Goal: Task Accomplishment & Management: Use online tool/utility

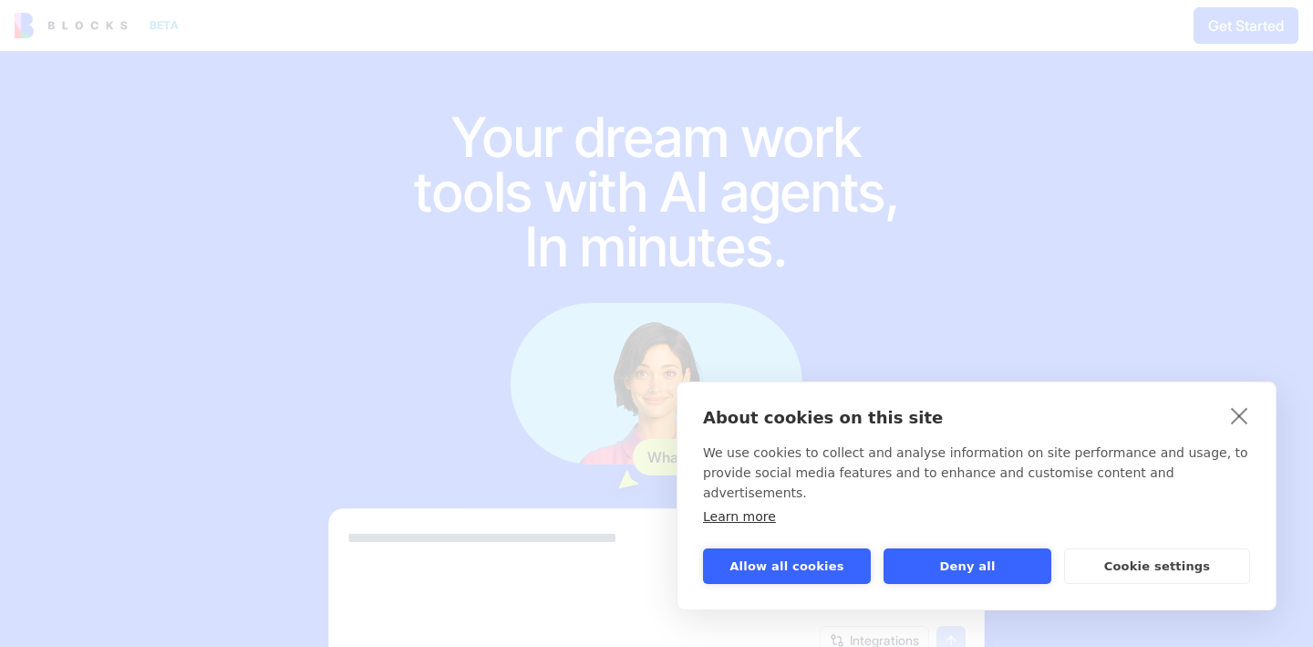
scroll to position [110, 0]
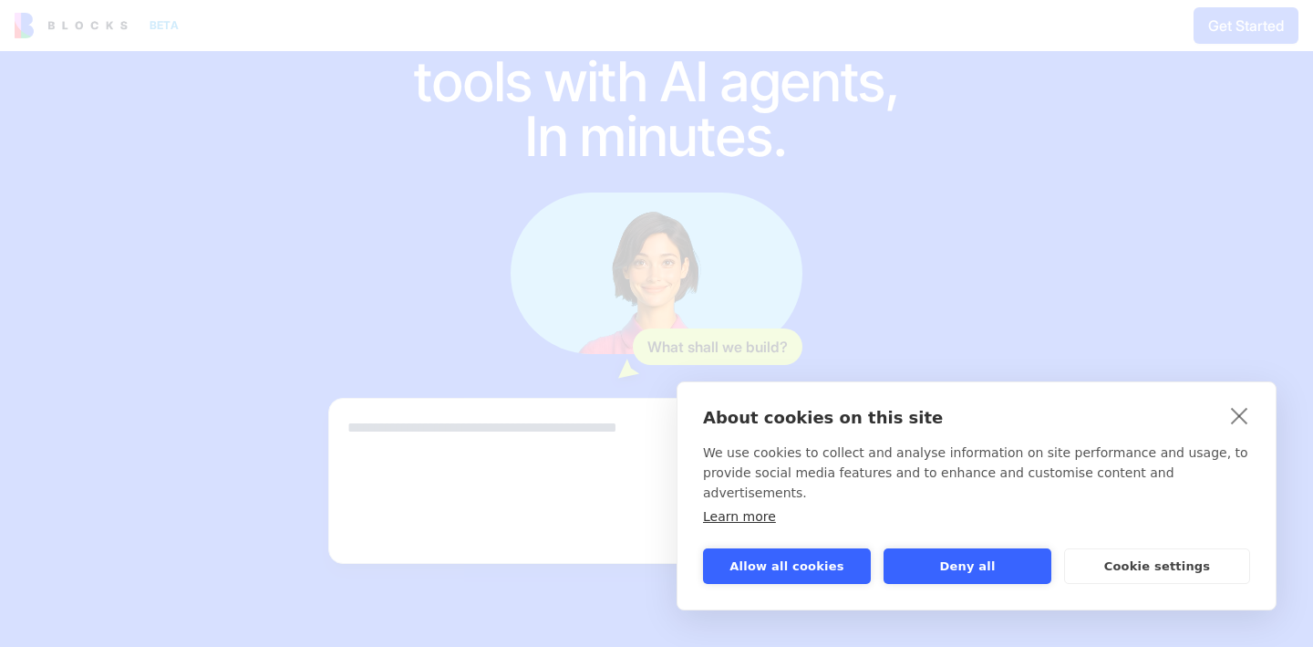
click at [581, 442] on div "About cookies on this site We use cookies to collect and analyse information on…" at bounding box center [656, 323] width 1313 height 647
click at [1240, 430] on link "close" at bounding box center [1240, 414] width 28 height 29
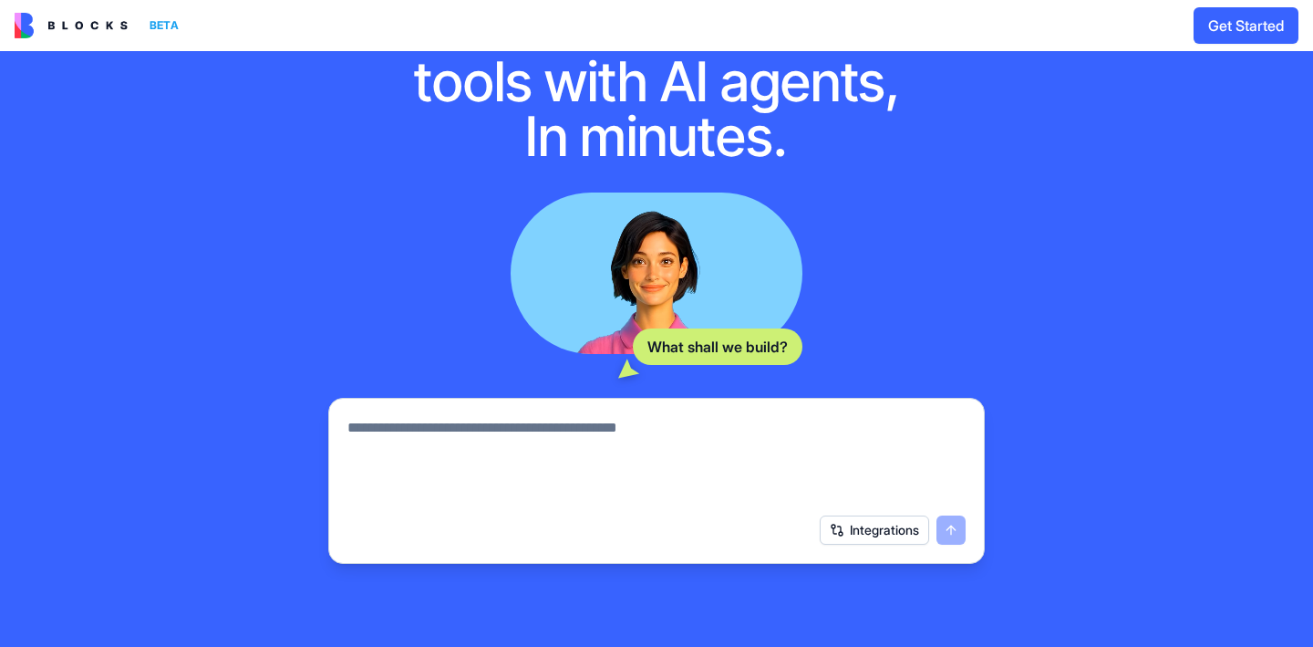
scroll to position [0, 0]
click at [874, 542] on button "Integrations" at bounding box center [874, 529] width 109 height 29
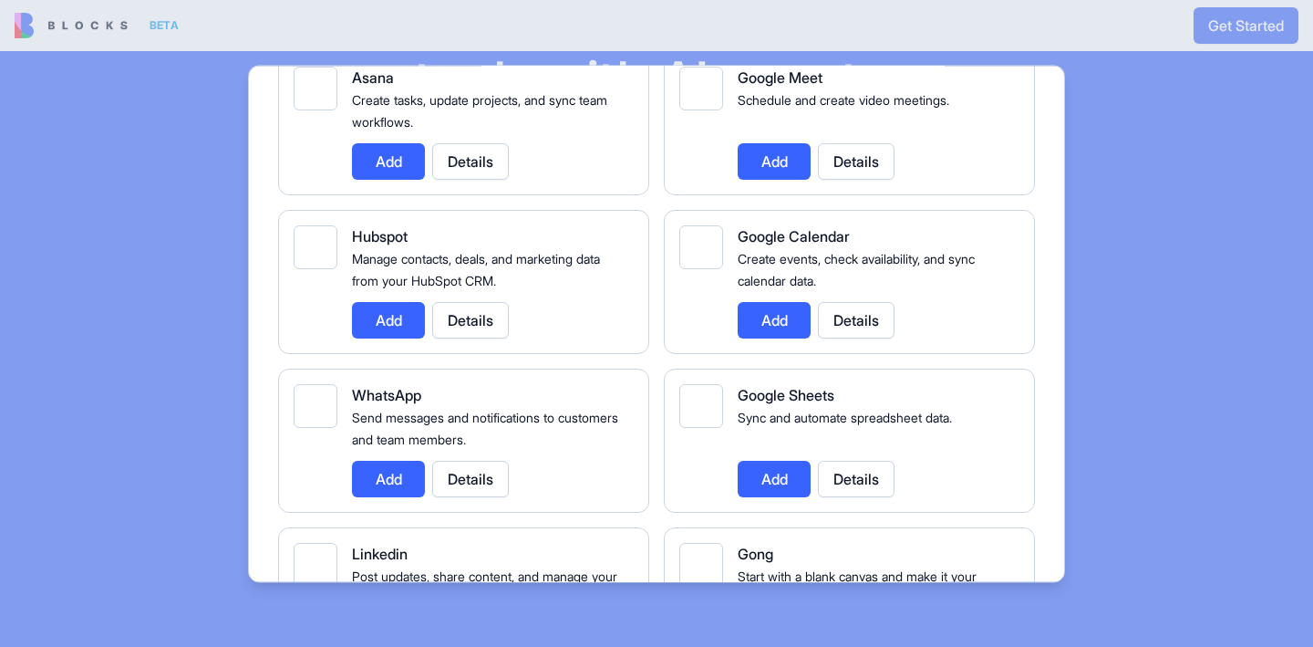
scroll to position [716, 0]
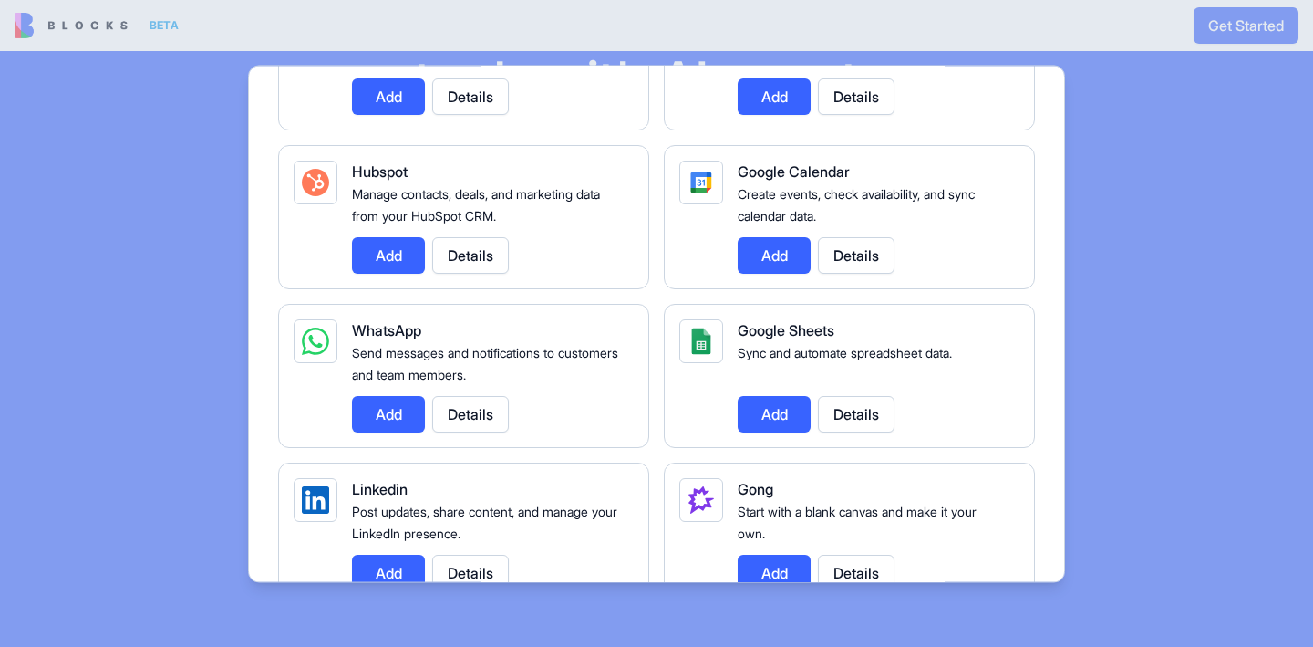
click at [743, 399] on button "Add" at bounding box center [774, 414] width 73 height 36
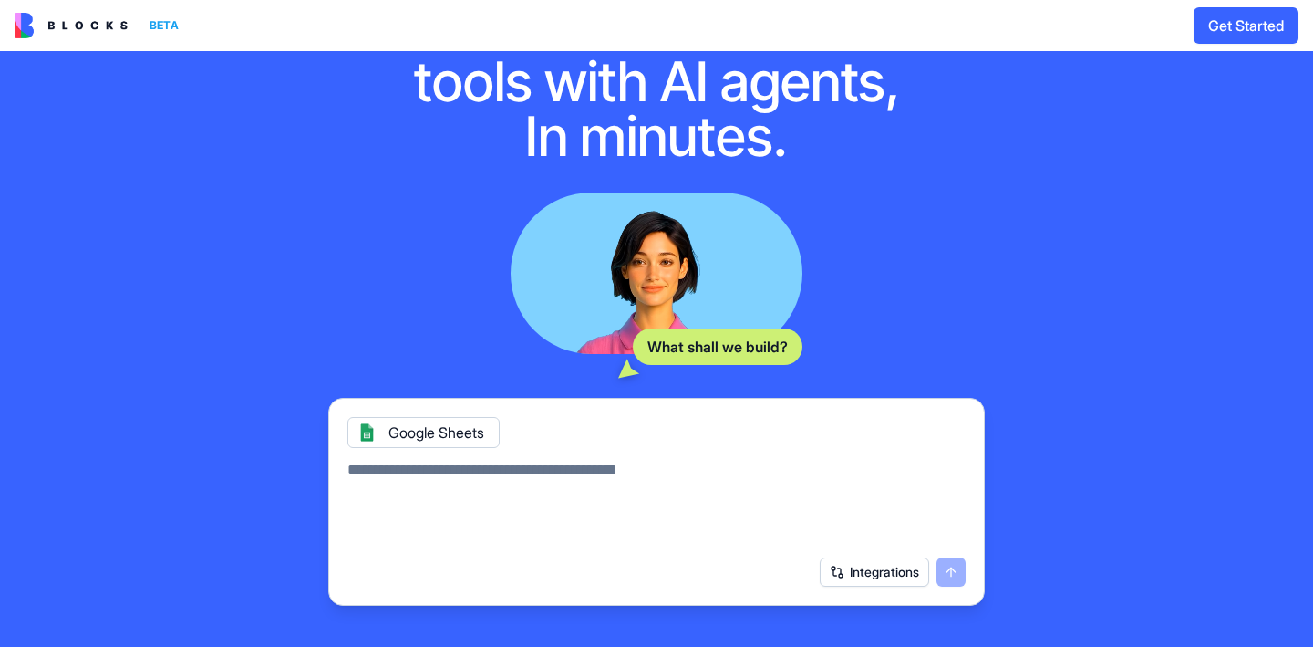
click at [835, 562] on button "Integrations" at bounding box center [874, 571] width 109 height 29
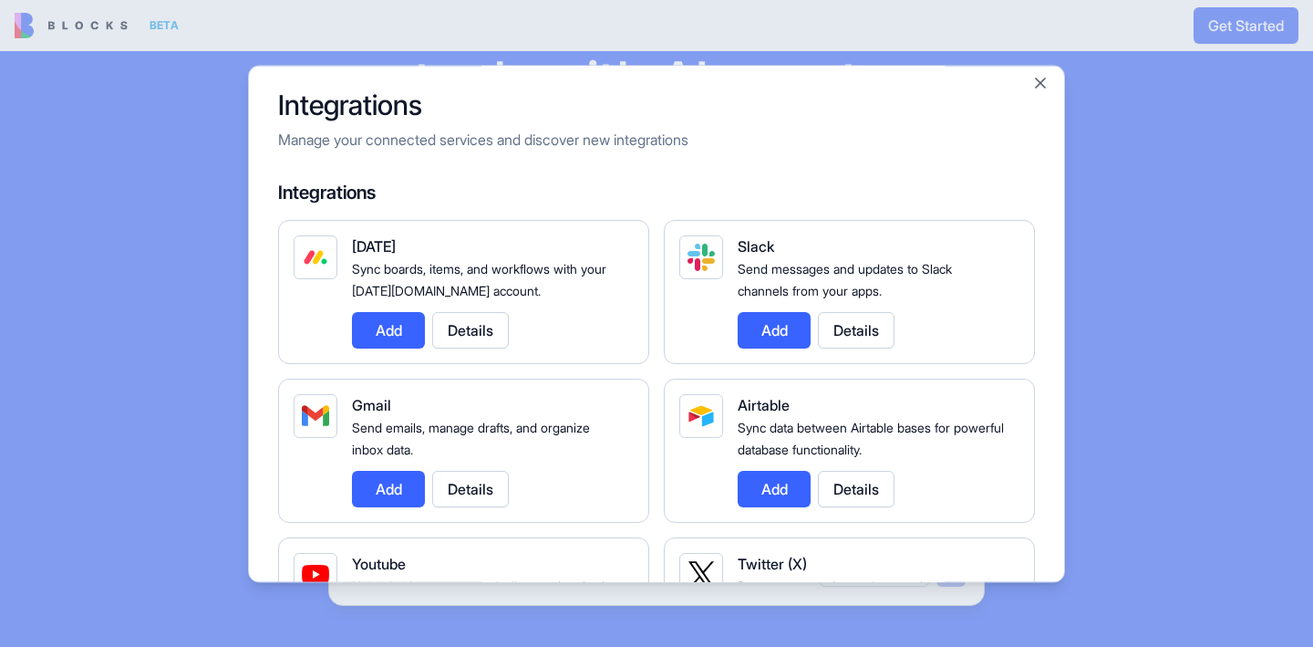
scroll to position [0, 0]
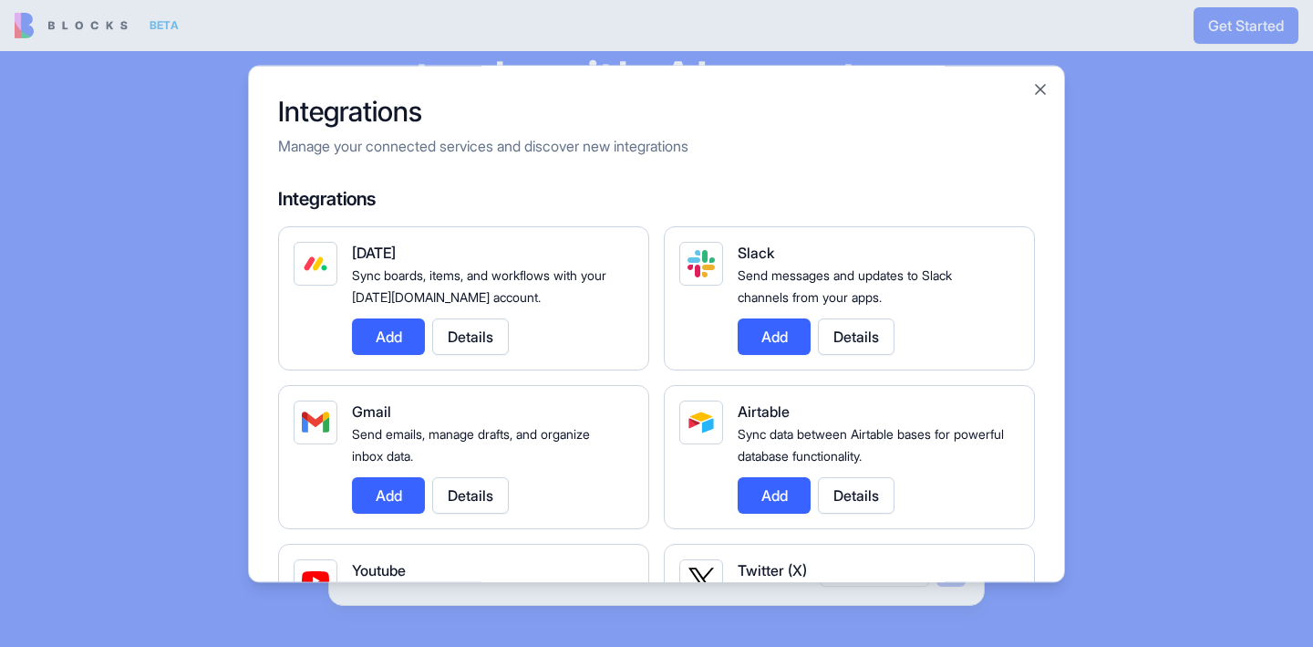
click at [378, 505] on button "Add" at bounding box center [388, 495] width 73 height 36
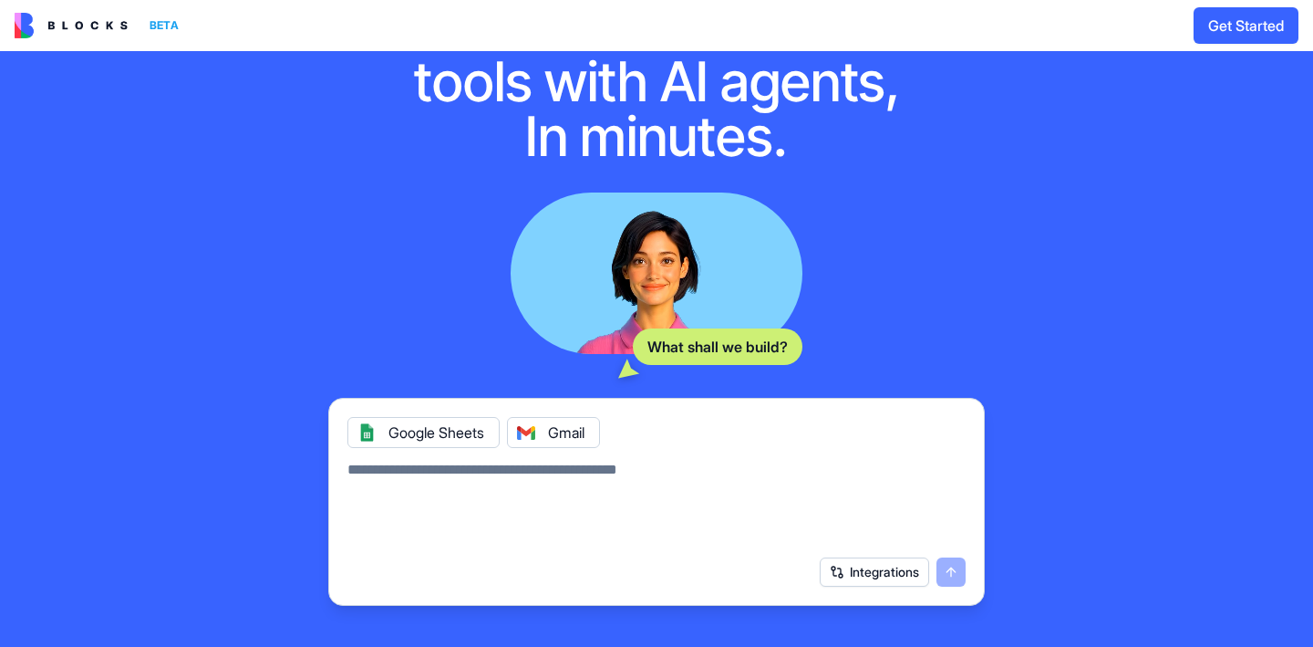
click at [891, 574] on button "Integrations" at bounding box center [874, 571] width 109 height 29
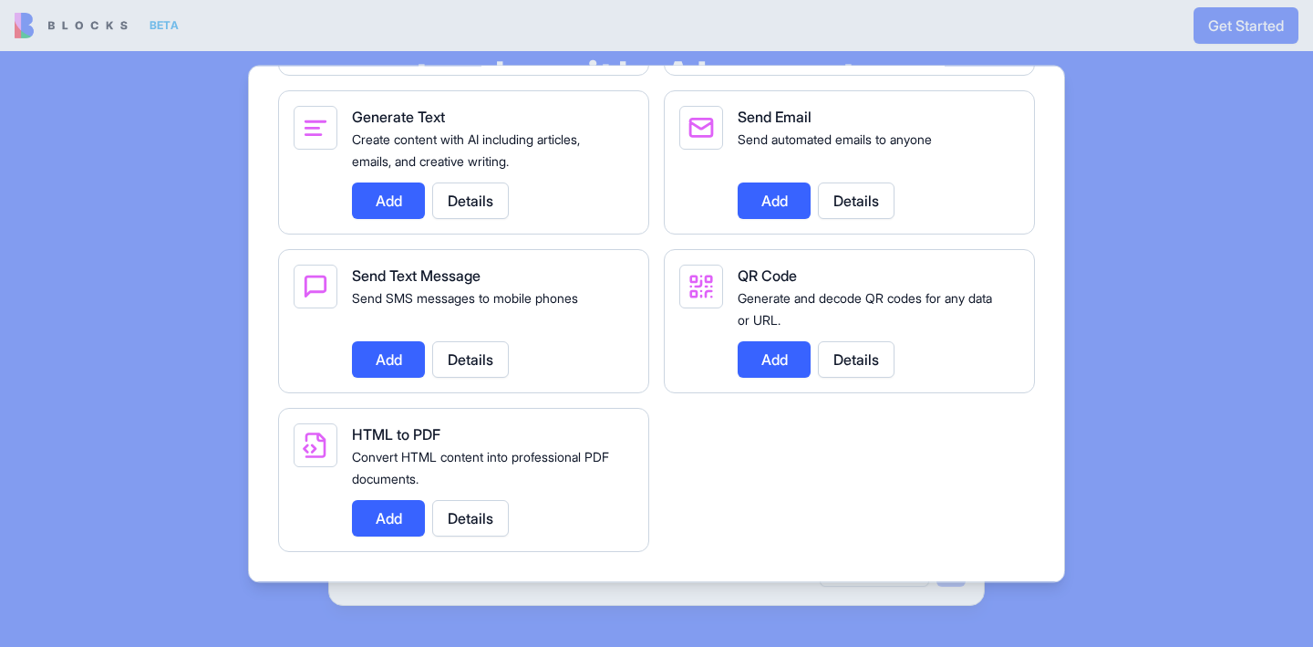
scroll to position [2686, 0]
click at [769, 202] on button "Add" at bounding box center [774, 200] width 73 height 36
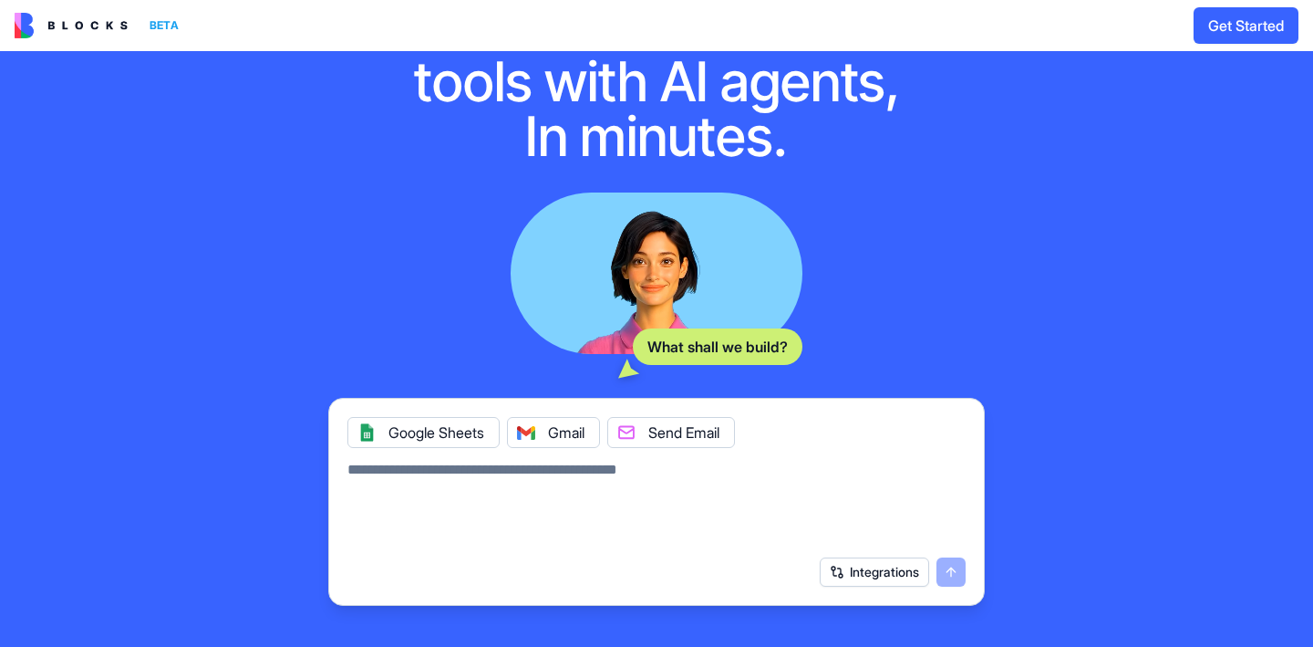
click at [892, 582] on button "Integrations" at bounding box center [874, 571] width 109 height 29
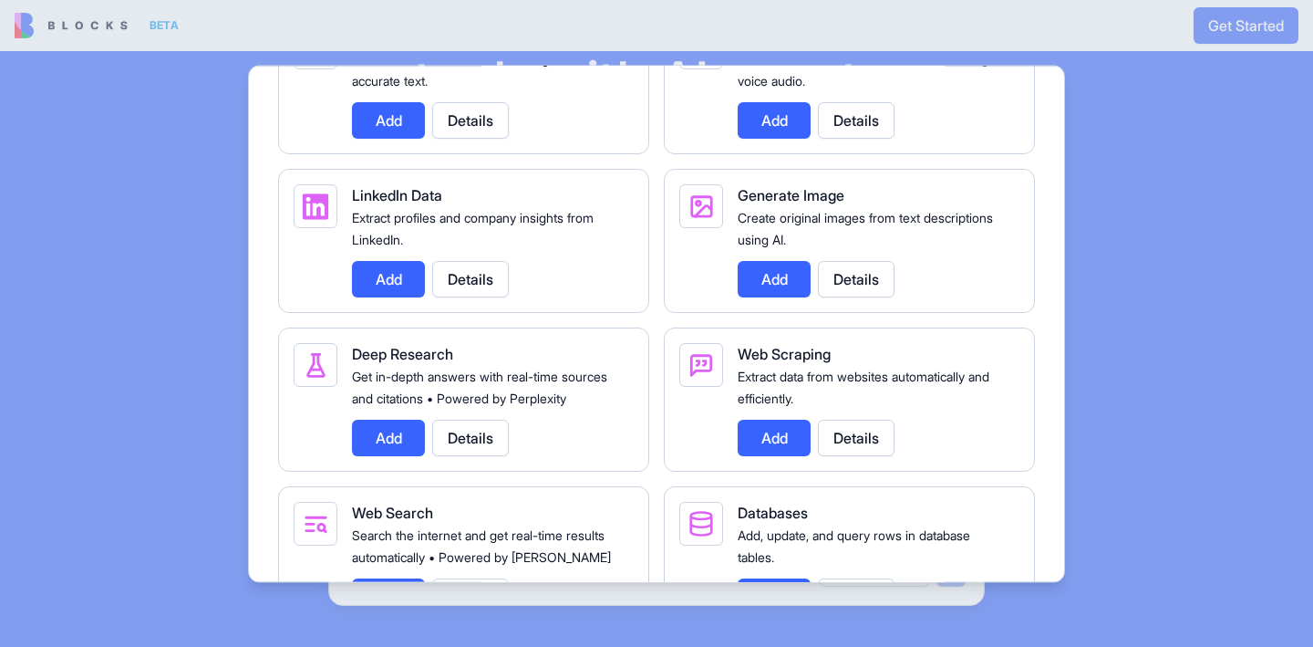
scroll to position [2164, 0]
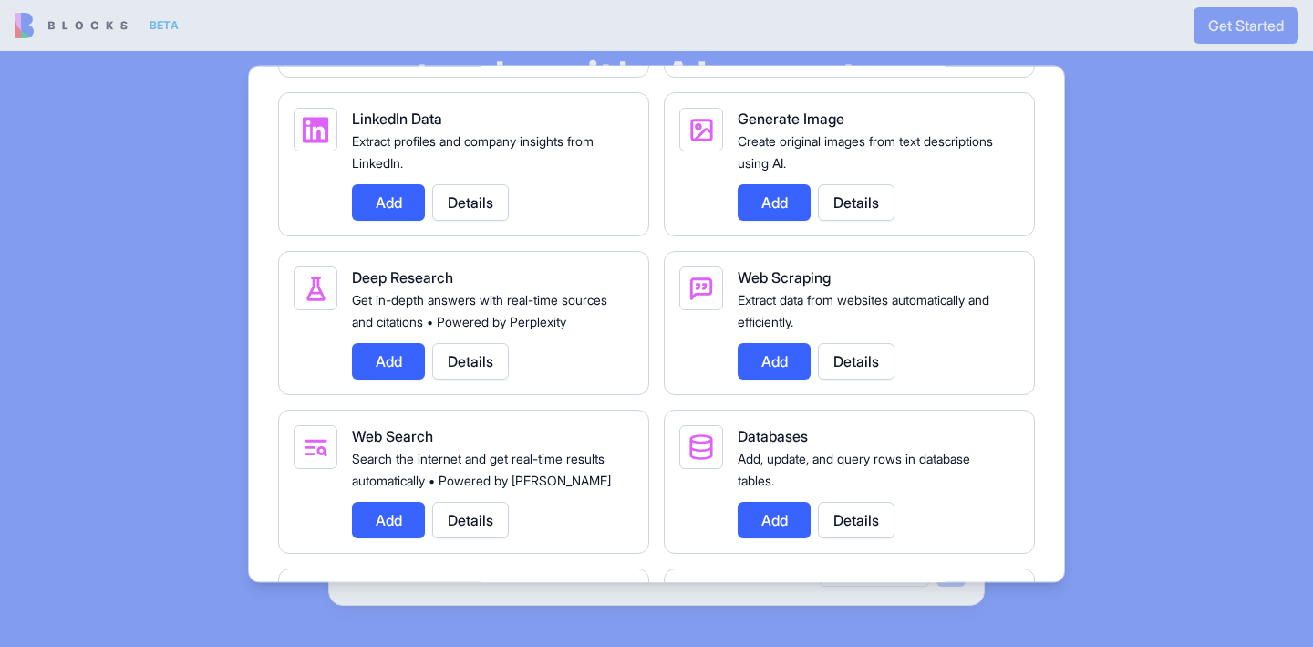
click at [1084, 373] on div at bounding box center [656, 323] width 1313 height 647
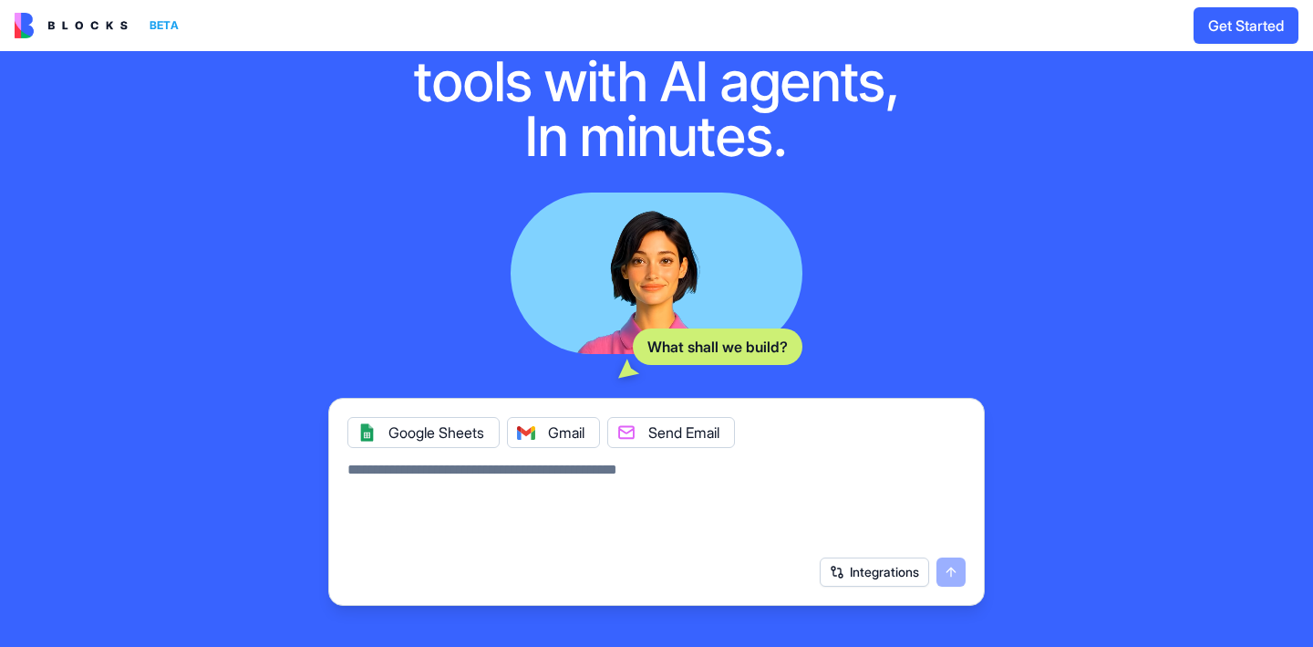
click at [452, 459] on textarea at bounding box center [657, 503] width 618 height 88
paste textarea "**********"
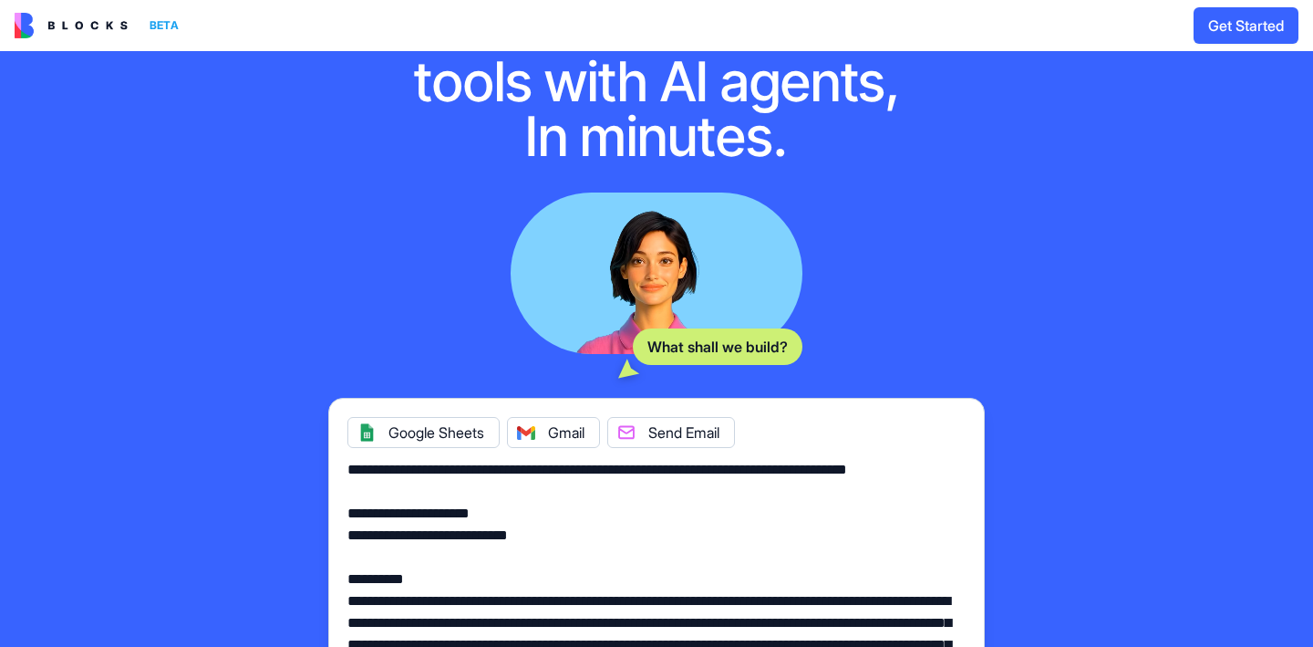
paste textarea "**********"
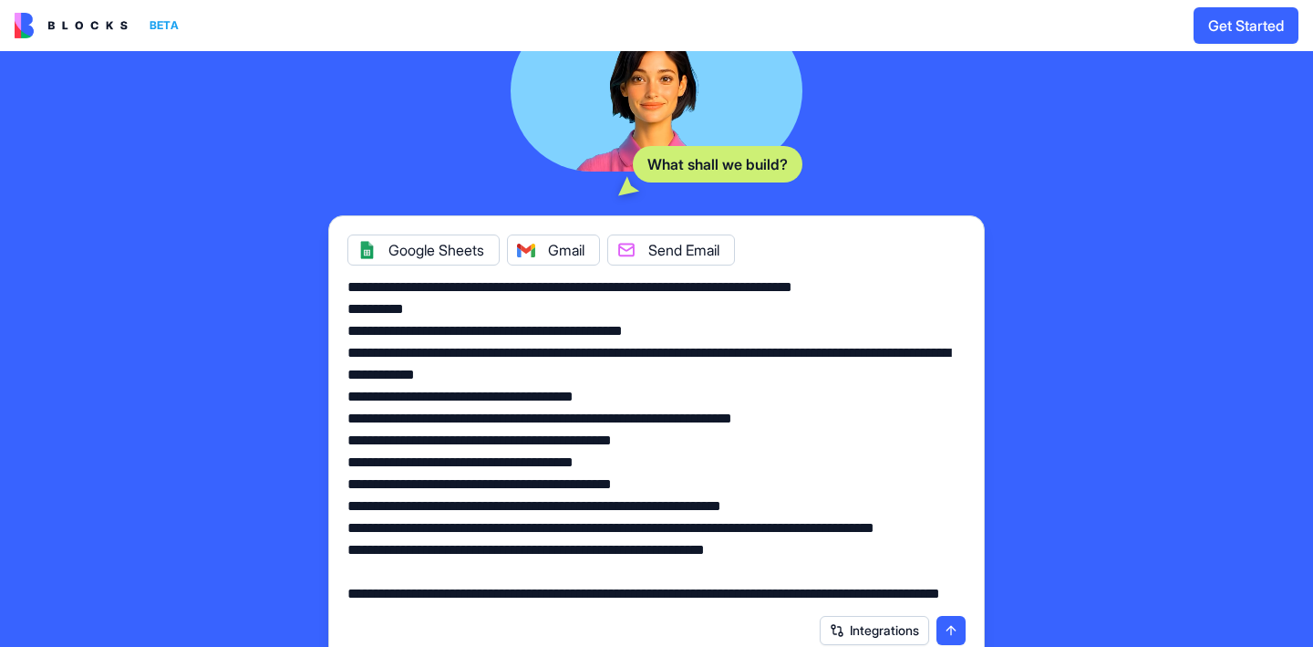
scroll to position [6917, 0]
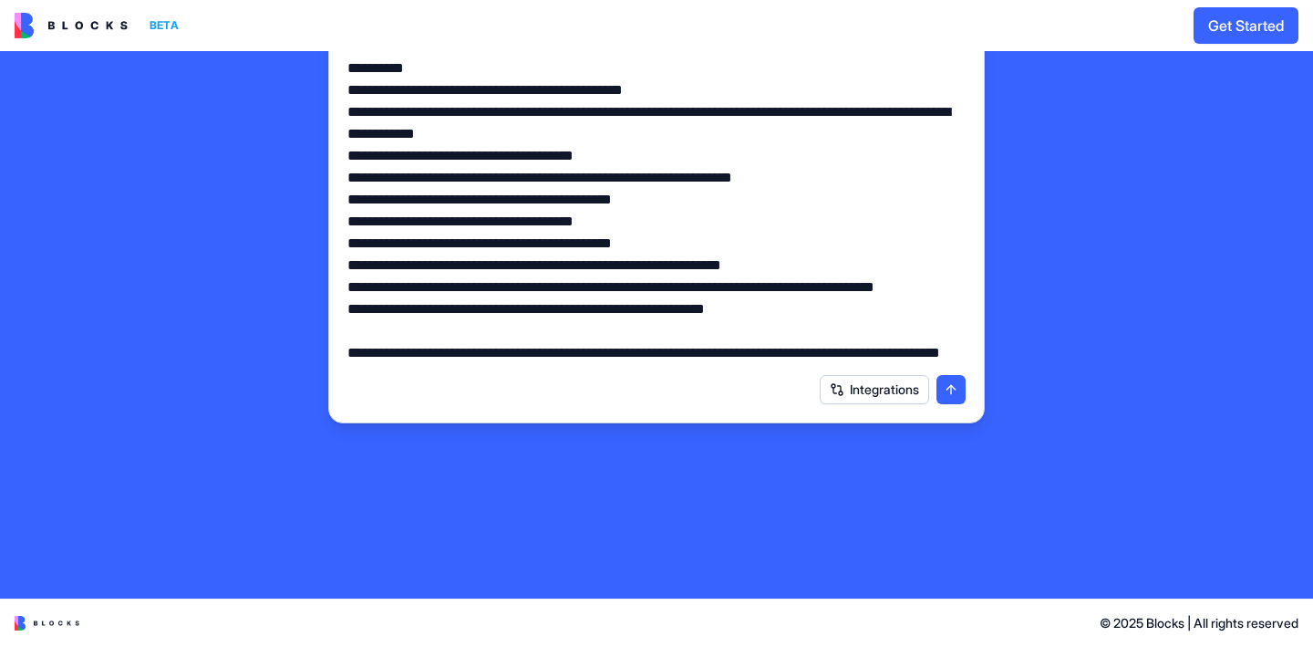
type textarea "**********"
click at [945, 388] on button "submit" at bounding box center [951, 389] width 29 height 29
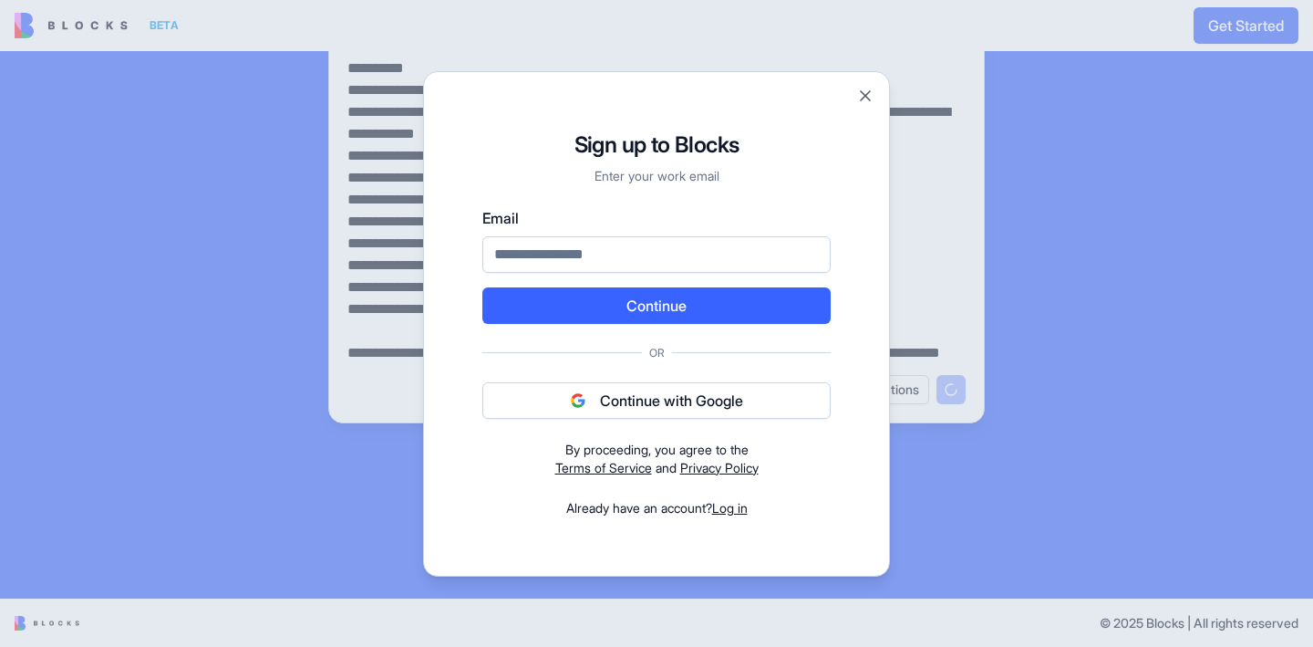
click at [776, 401] on button "Continue with Google" at bounding box center [656, 400] width 348 height 36
click at [706, 386] on button "Continue with Google" at bounding box center [656, 400] width 348 height 36
click at [706, 409] on button "Continue with Google" at bounding box center [656, 400] width 348 height 36
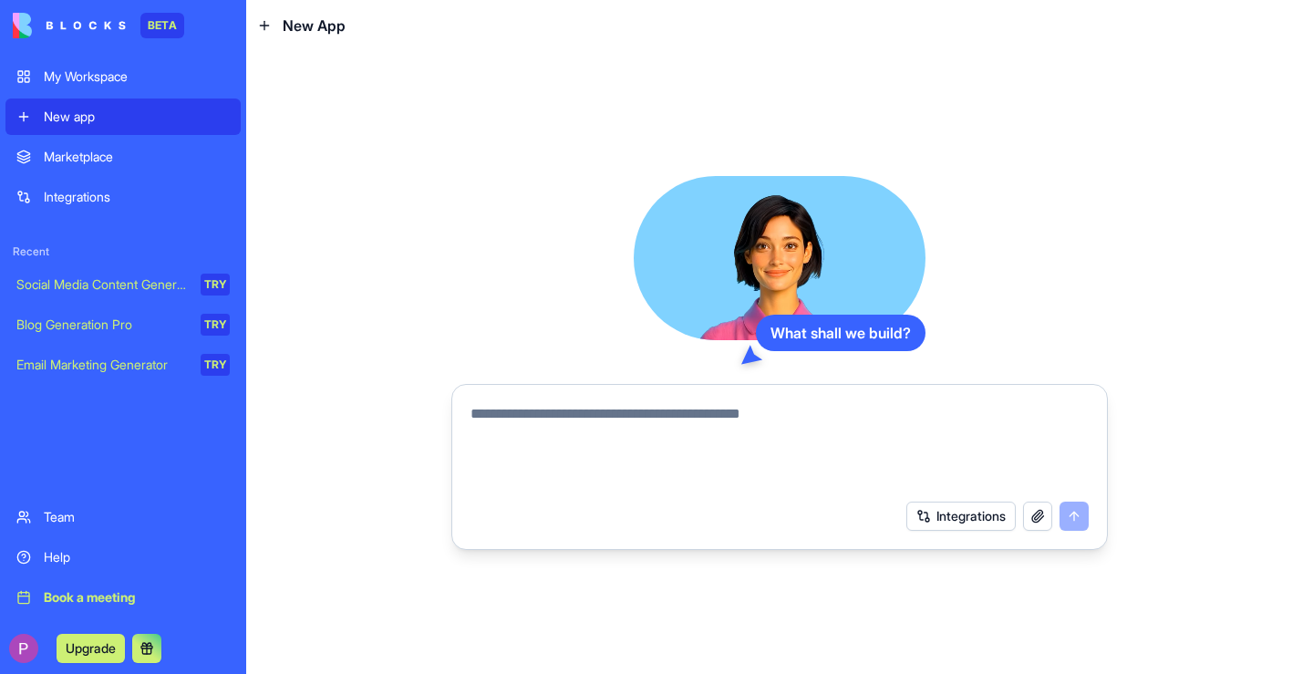
click at [659, 414] on textarea at bounding box center [780, 447] width 618 height 88
paste textarea "**********"
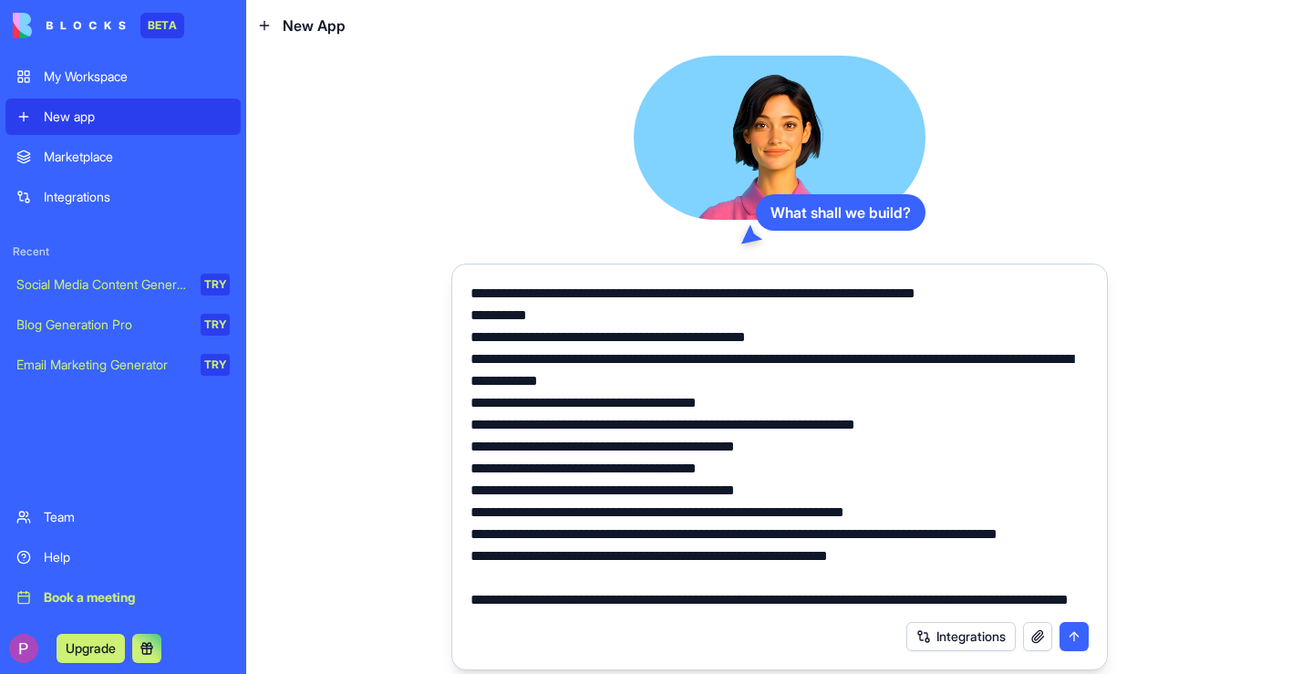
scroll to position [3305, 0]
type textarea "**********"
click at [1077, 633] on button "submit" at bounding box center [1074, 636] width 29 height 29
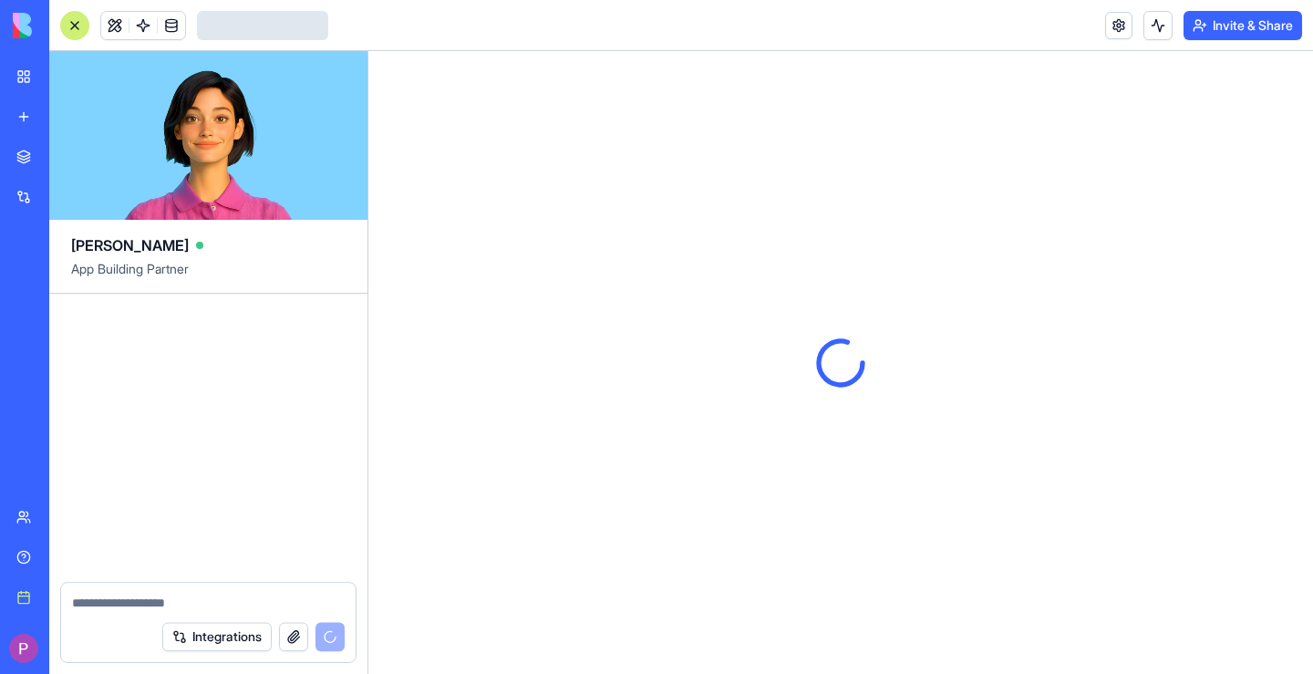
scroll to position [2241, 0]
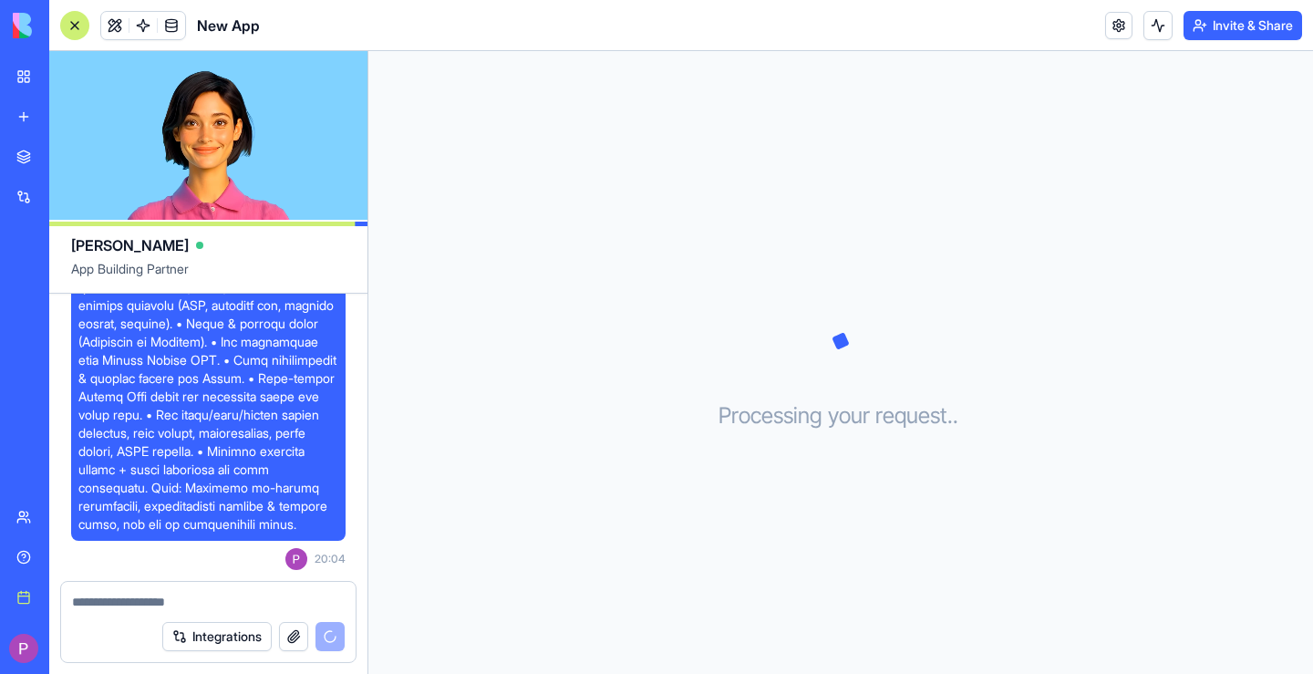
click at [82, 8] on header "New App Invite & Share" at bounding box center [681, 25] width 1264 height 51
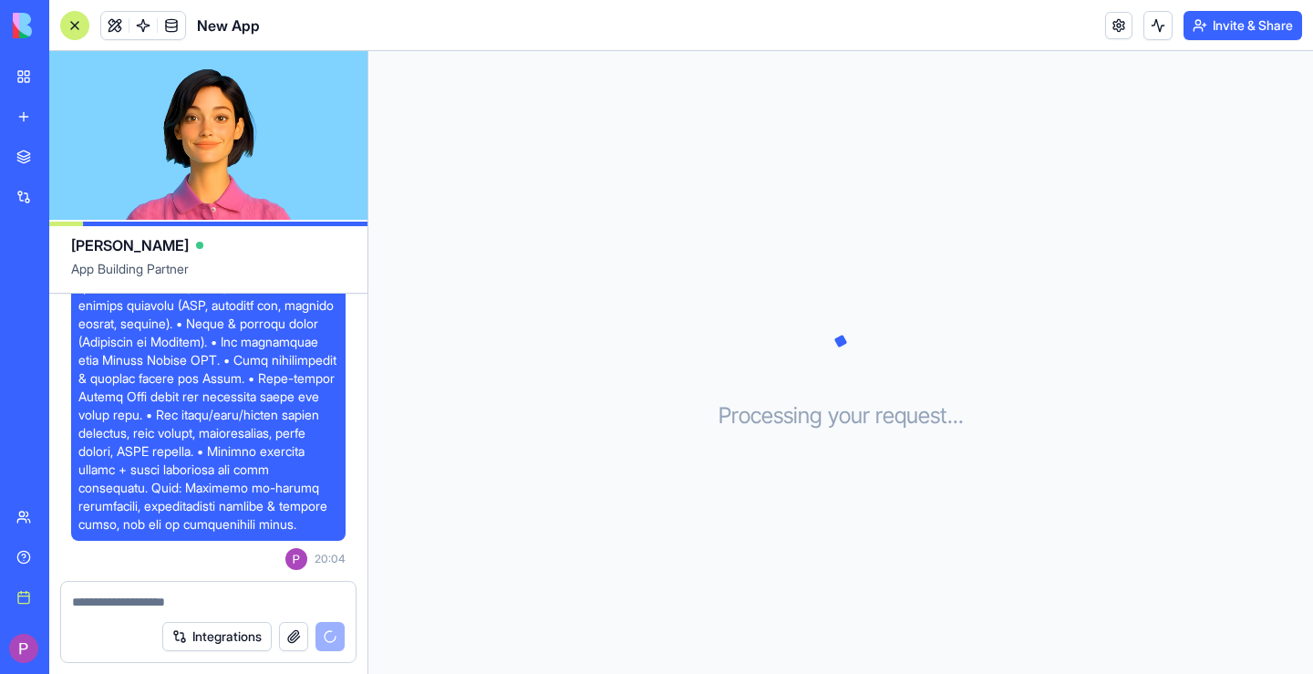
click at [72, 30] on div at bounding box center [74, 25] width 29 height 29
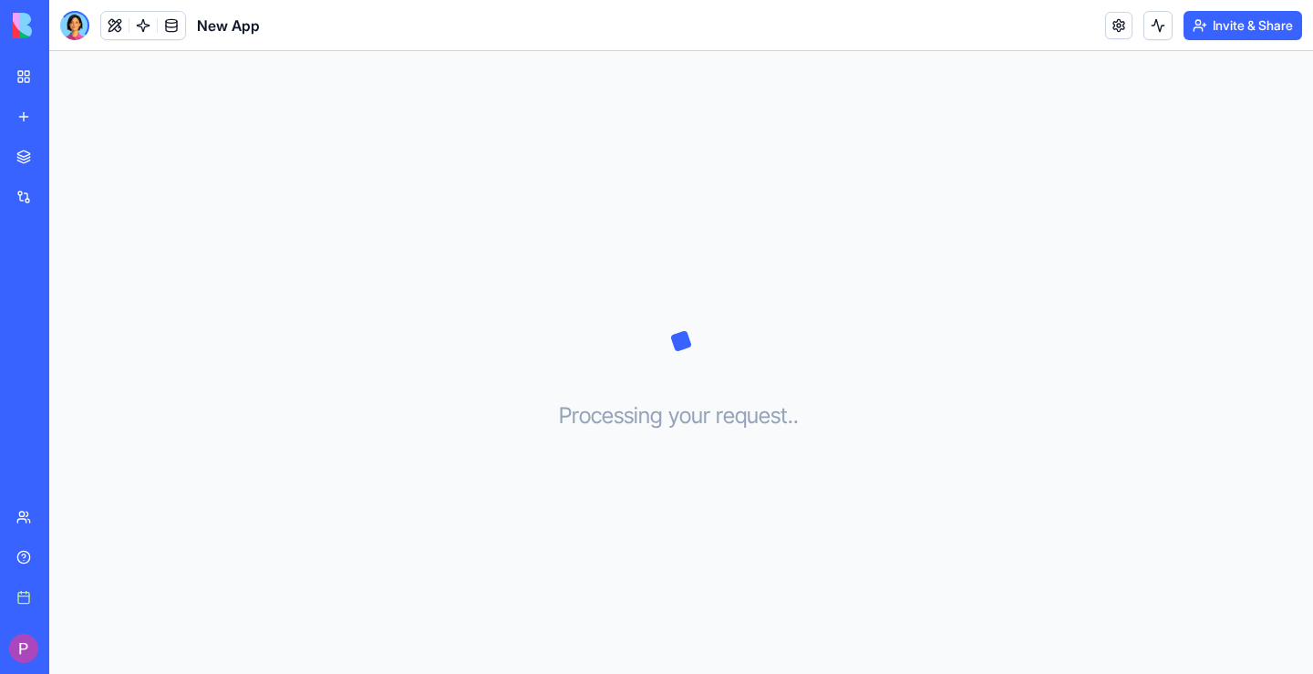
click at [634, 377] on div "Processing your request . . ." at bounding box center [681, 362] width 1264 height 623
click at [672, 343] on icon at bounding box center [681, 341] width 91 height 91
click at [70, 19] on div at bounding box center [74, 25] width 29 height 29
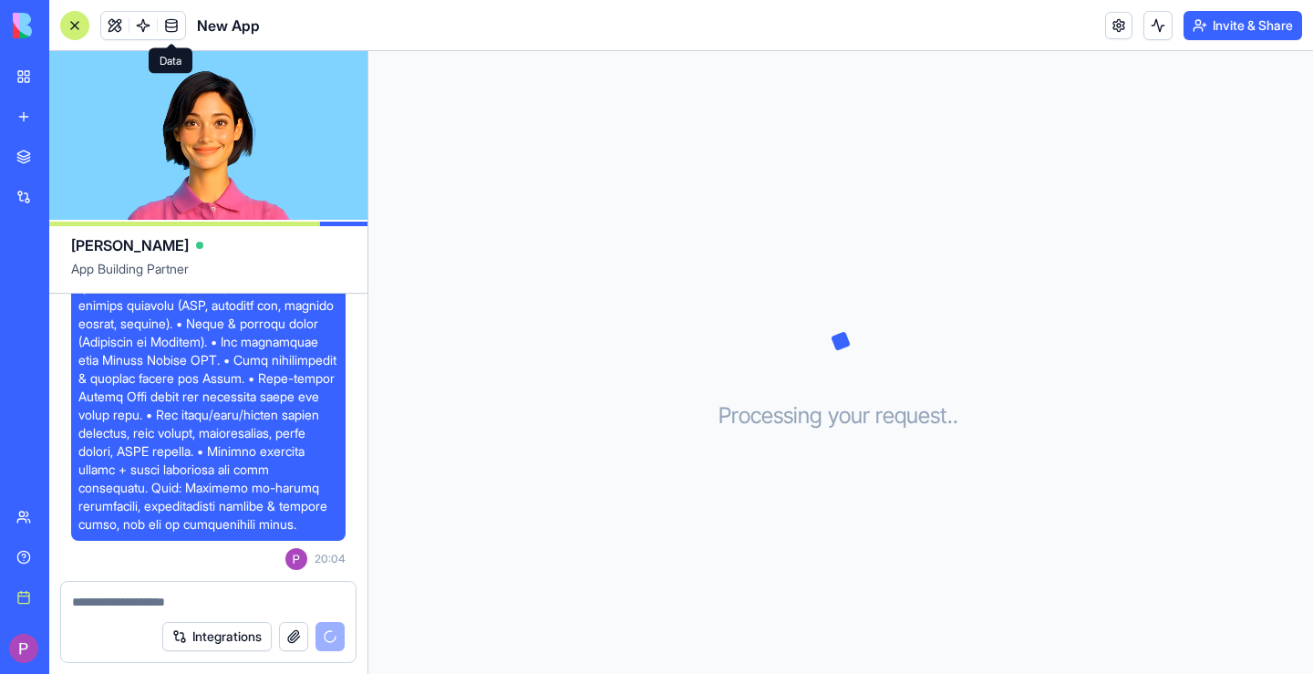
click at [171, 26] on link at bounding box center [171, 25] width 27 height 27
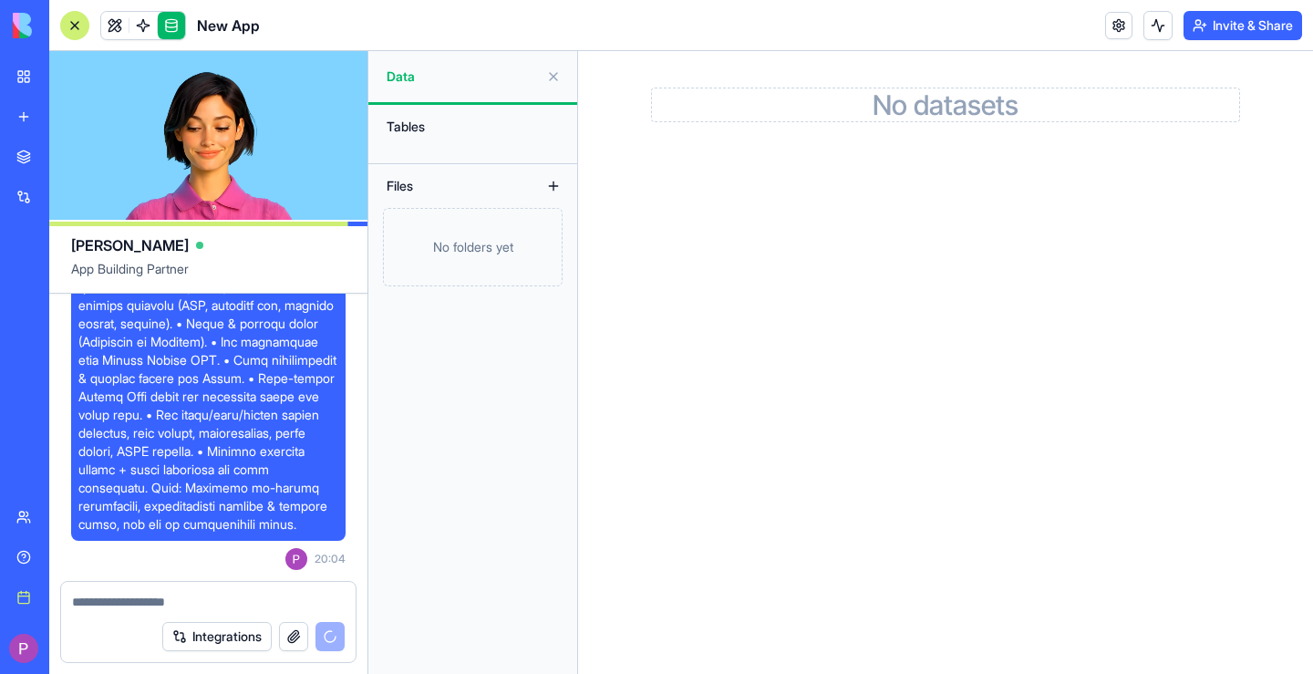
click at [1000, 214] on main "No datasets" at bounding box center [945, 362] width 735 height 623
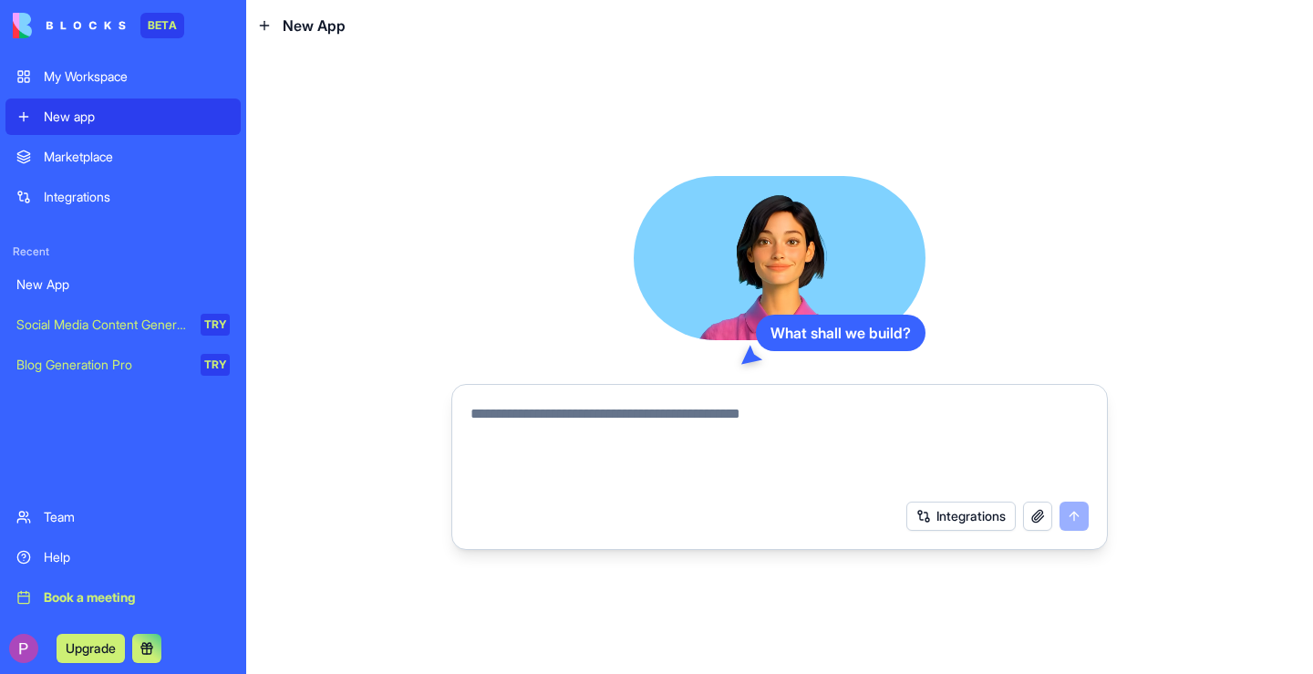
click at [678, 392] on div at bounding box center [780, 441] width 640 height 99
click at [671, 411] on textarea at bounding box center [780, 447] width 618 height 88
paste textarea "**********"
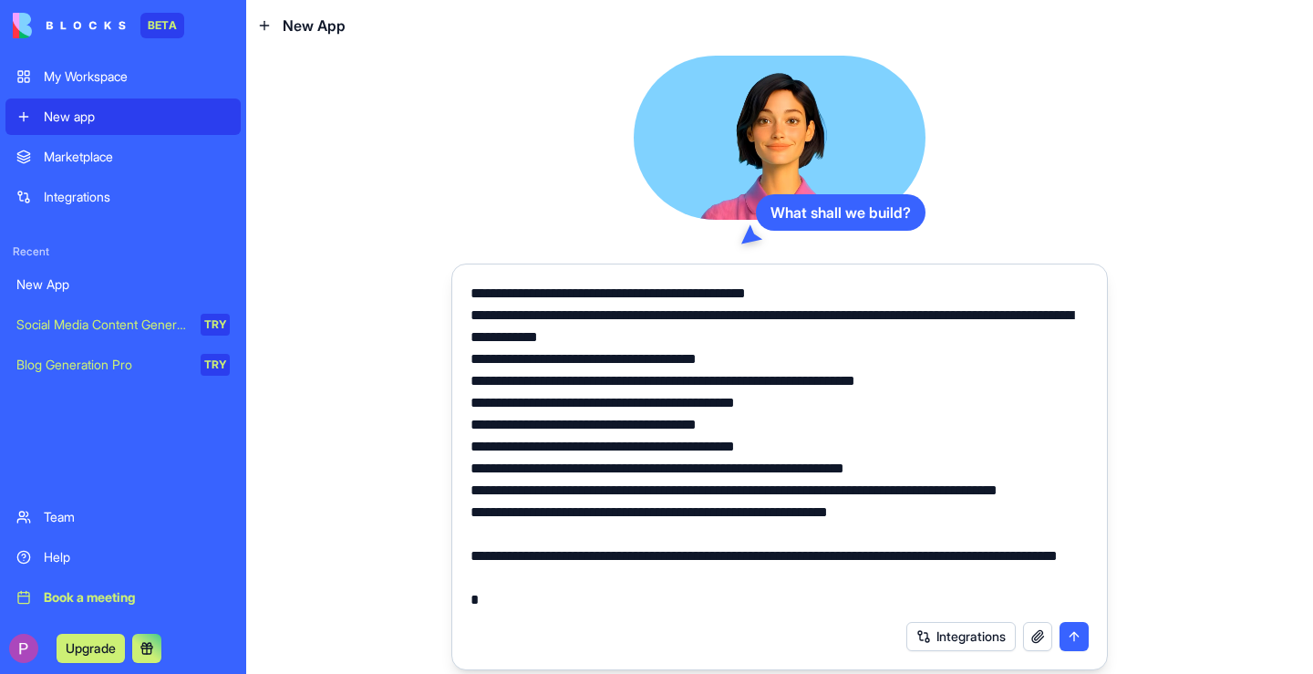
scroll to position [3305, 0]
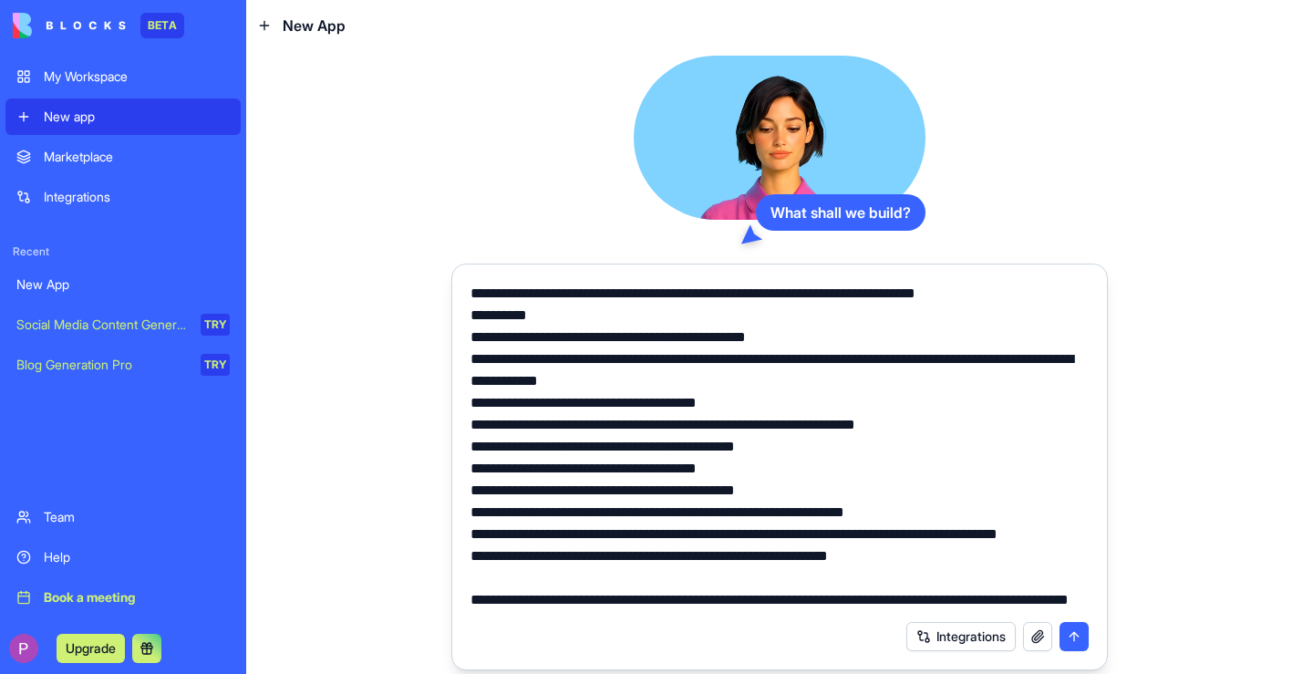
type textarea "**********"
click at [935, 622] on button "Integrations" at bounding box center [961, 636] width 109 height 29
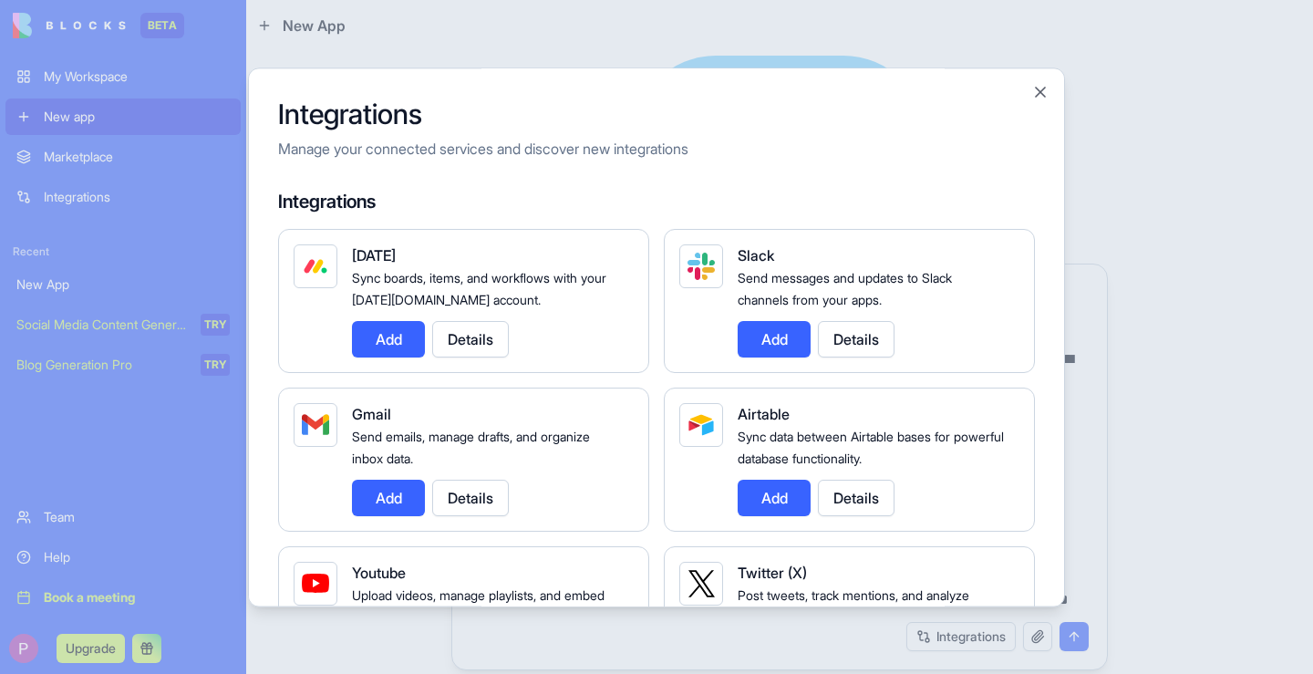
scroll to position [36, 0]
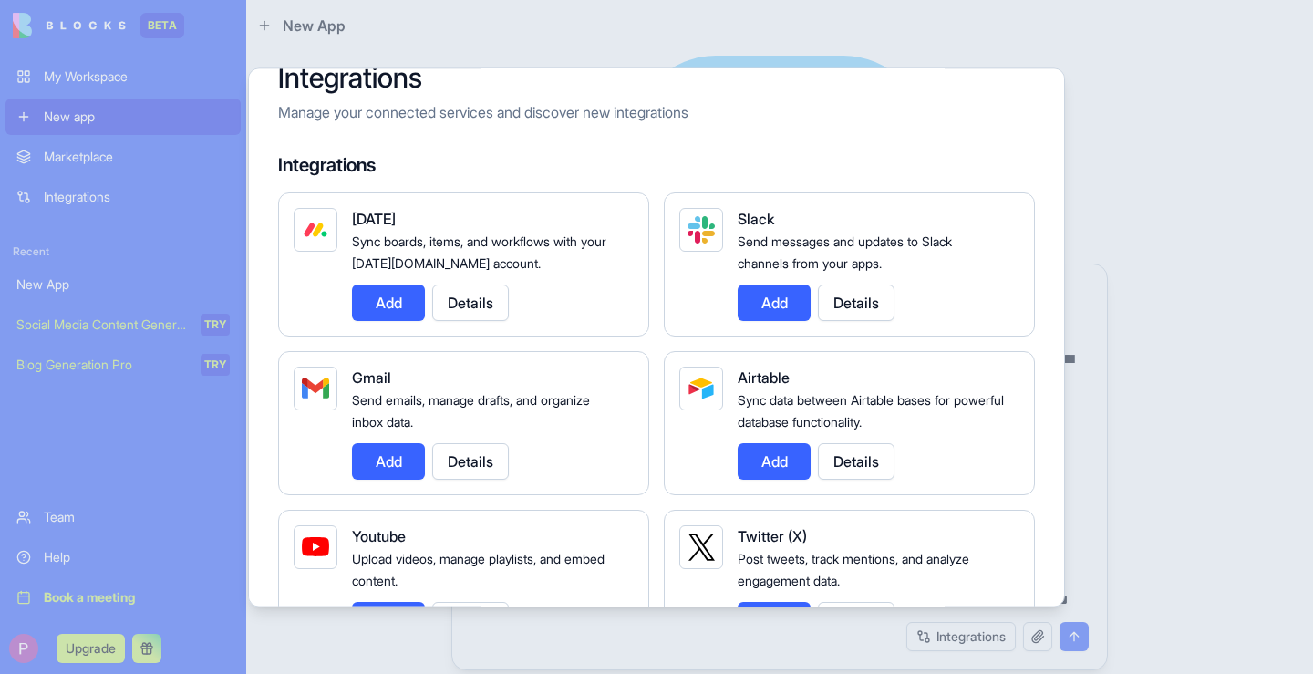
click at [374, 472] on button "Add" at bounding box center [388, 461] width 73 height 36
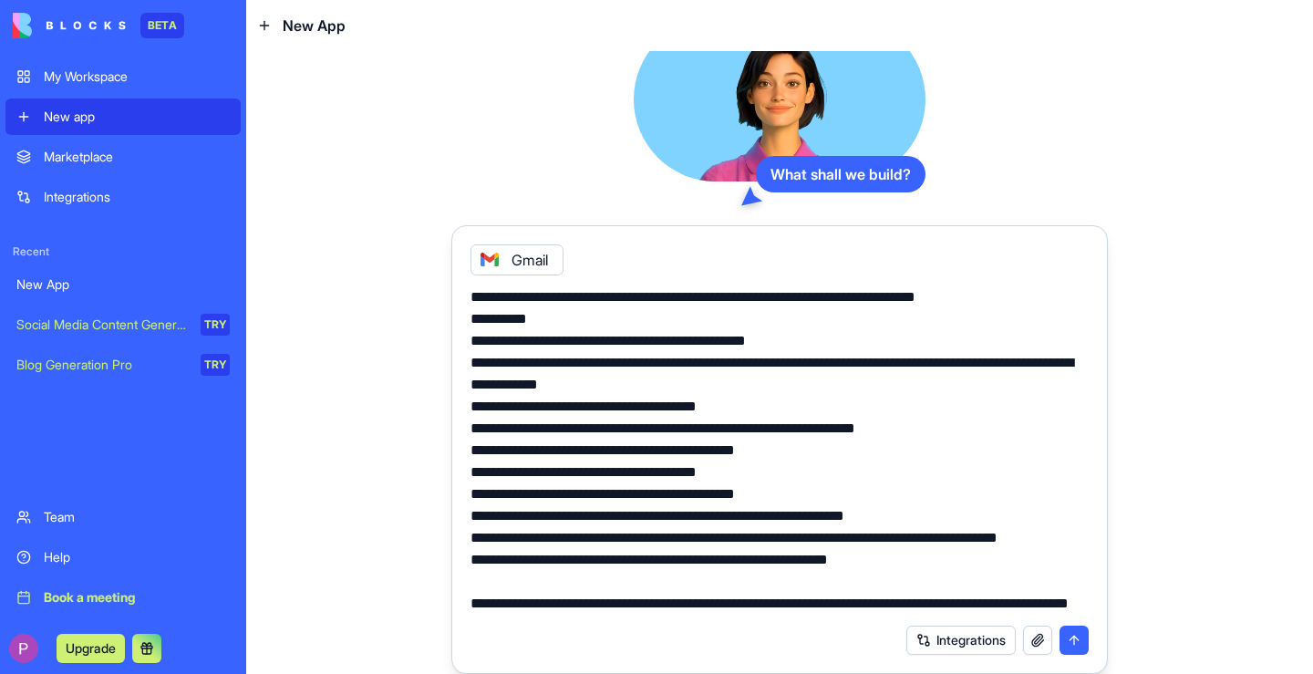
scroll to position [0, 0]
click at [938, 653] on button "Integrations" at bounding box center [961, 640] width 109 height 29
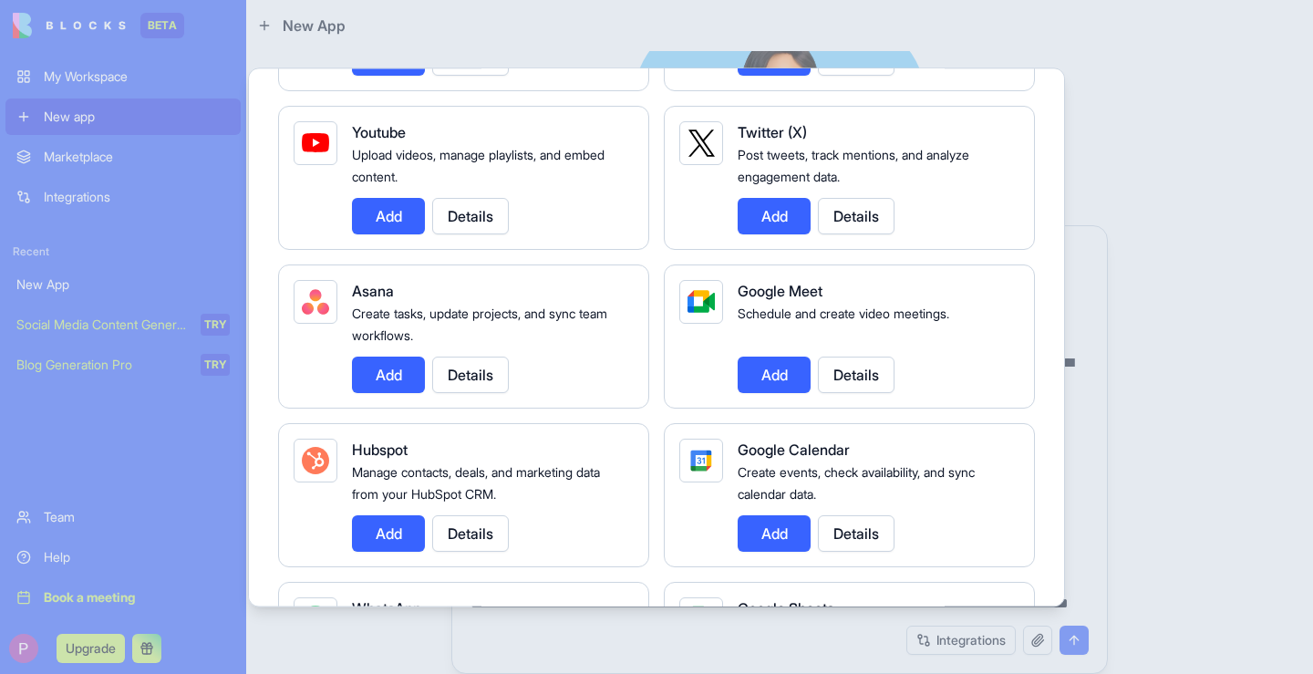
scroll to position [442, 0]
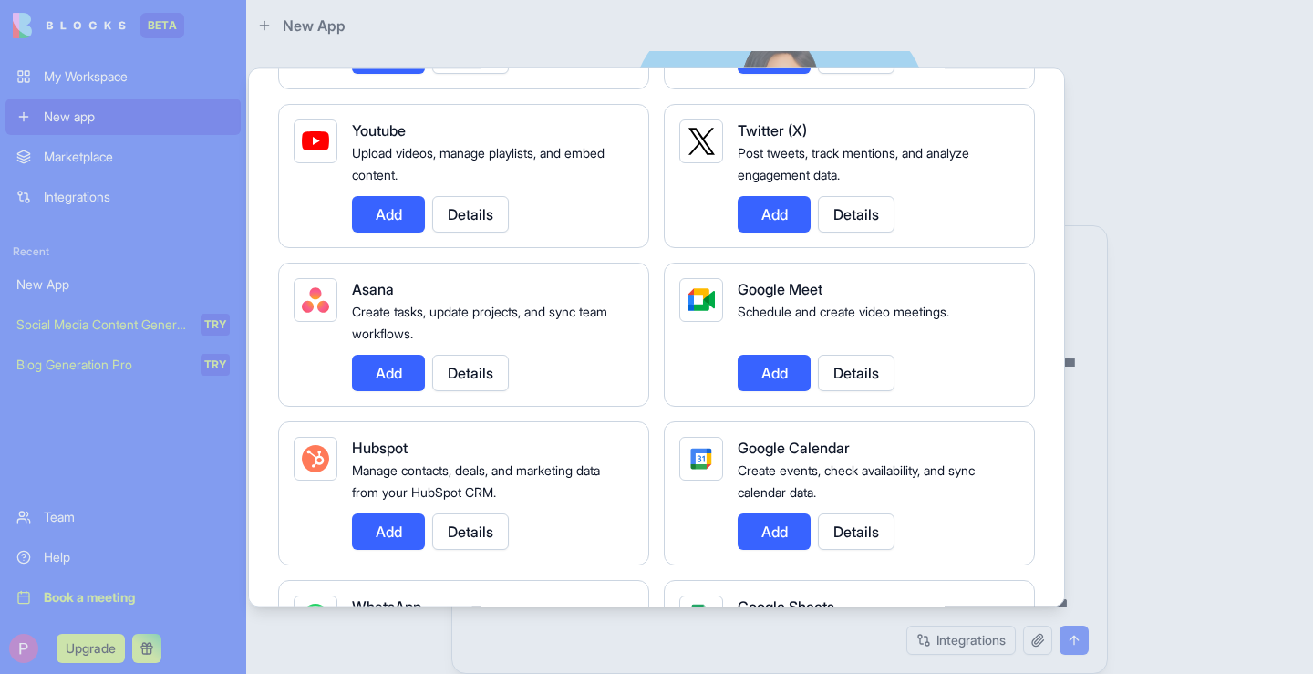
click at [766, 369] on button "Add" at bounding box center [774, 373] width 73 height 36
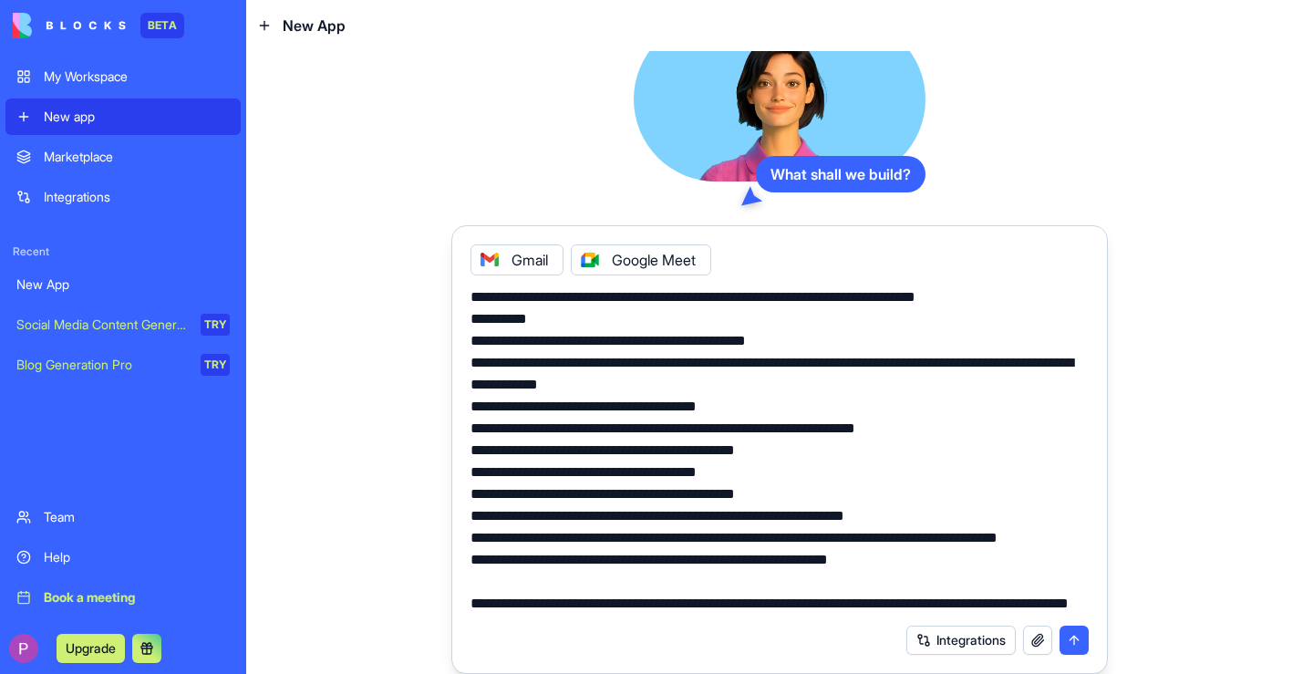
click at [993, 648] on button "Integrations" at bounding box center [961, 640] width 109 height 29
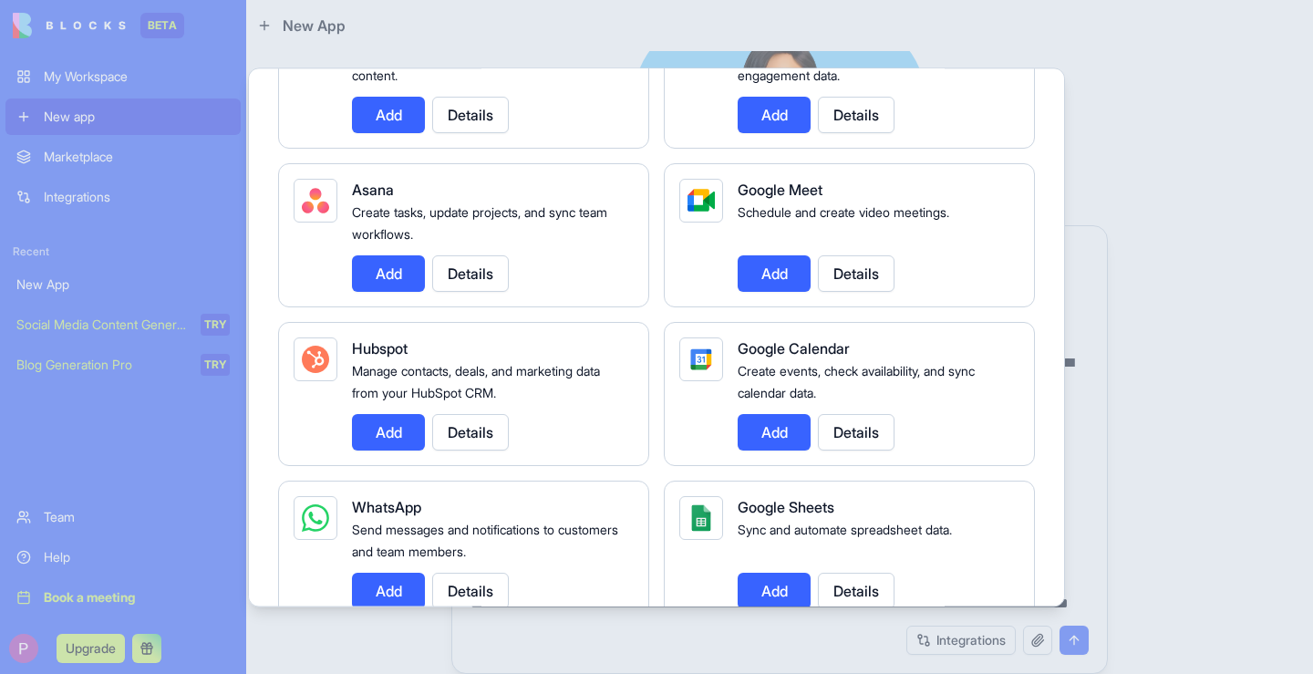
scroll to position [550, 0]
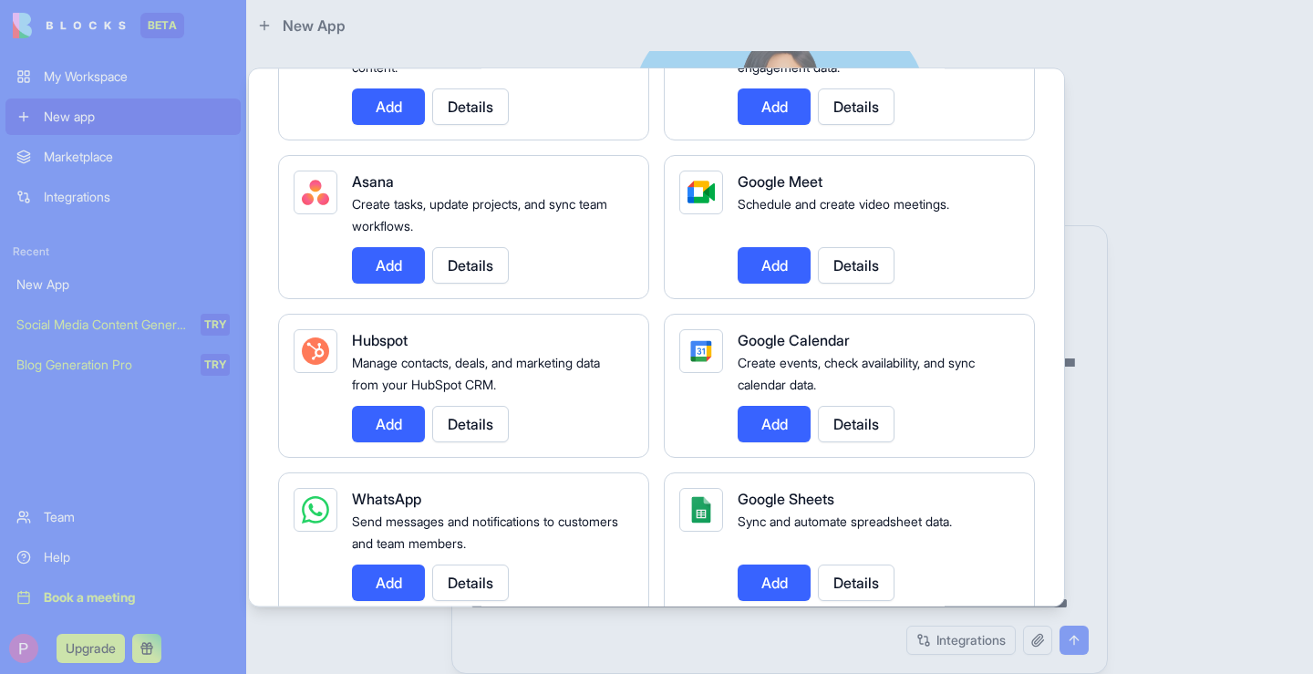
click at [760, 436] on button "Add" at bounding box center [774, 424] width 73 height 36
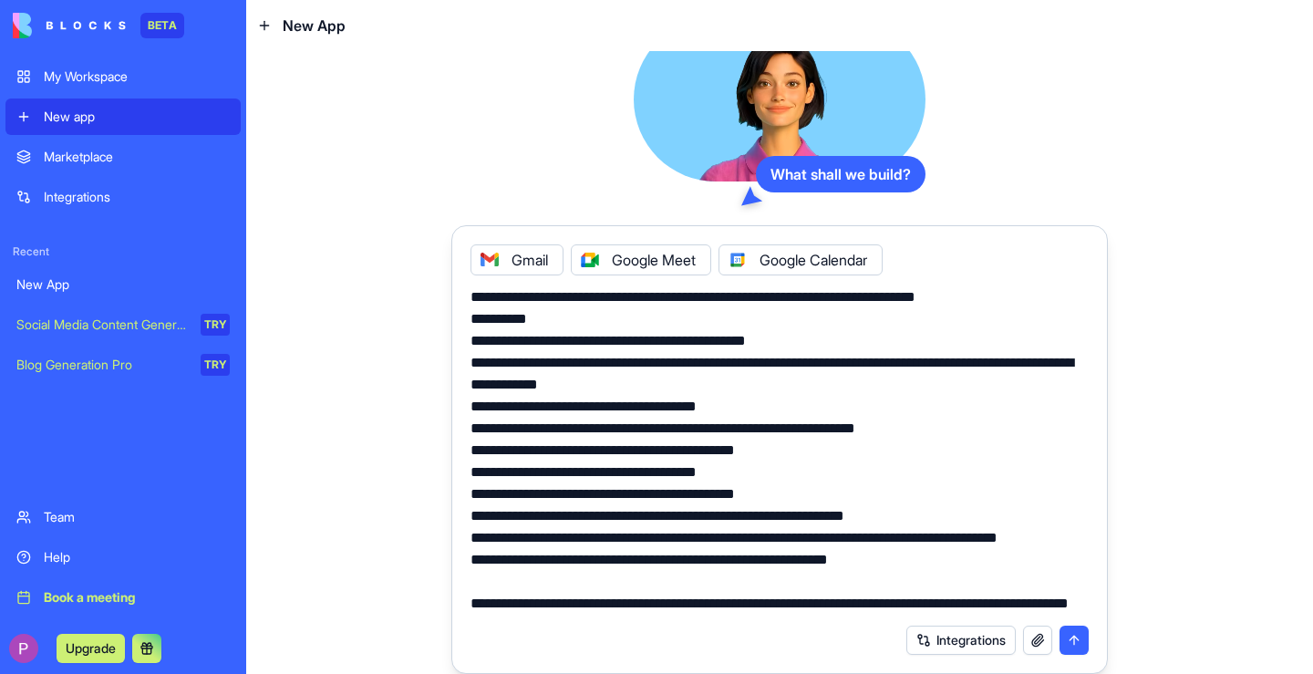
click at [962, 639] on button "Integrations" at bounding box center [961, 640] width 109 height 29
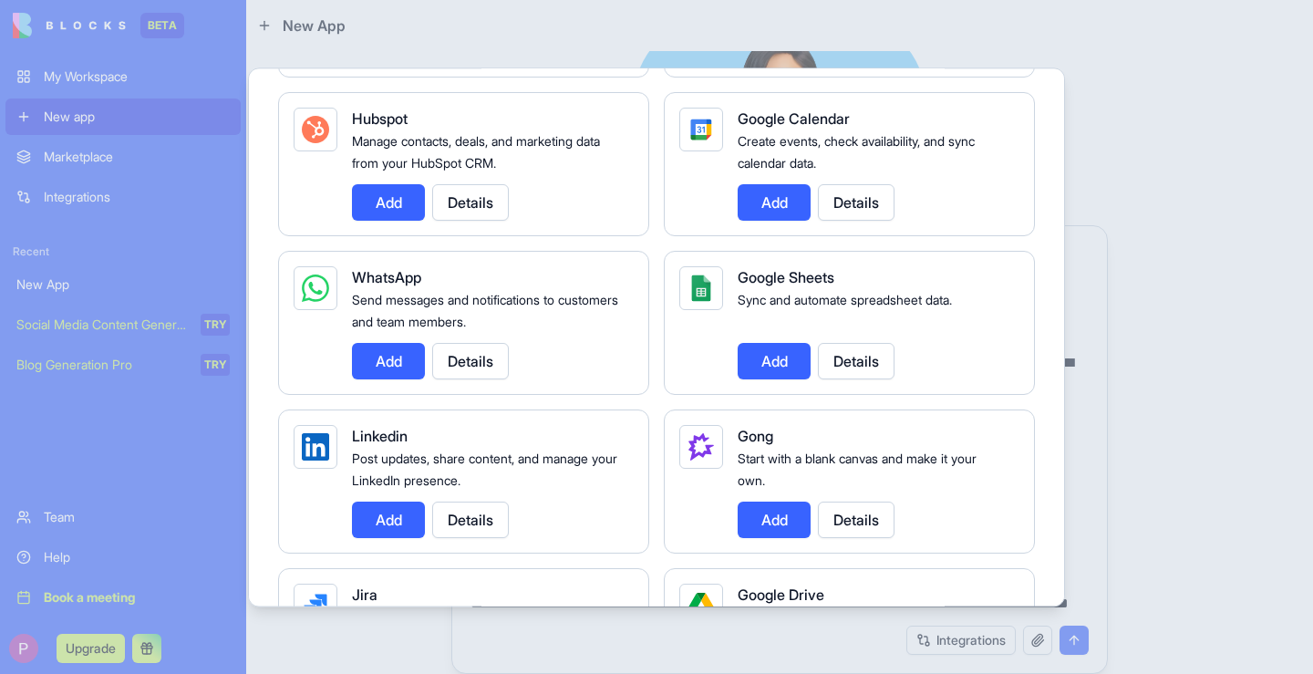
scroll to position [783, 0]
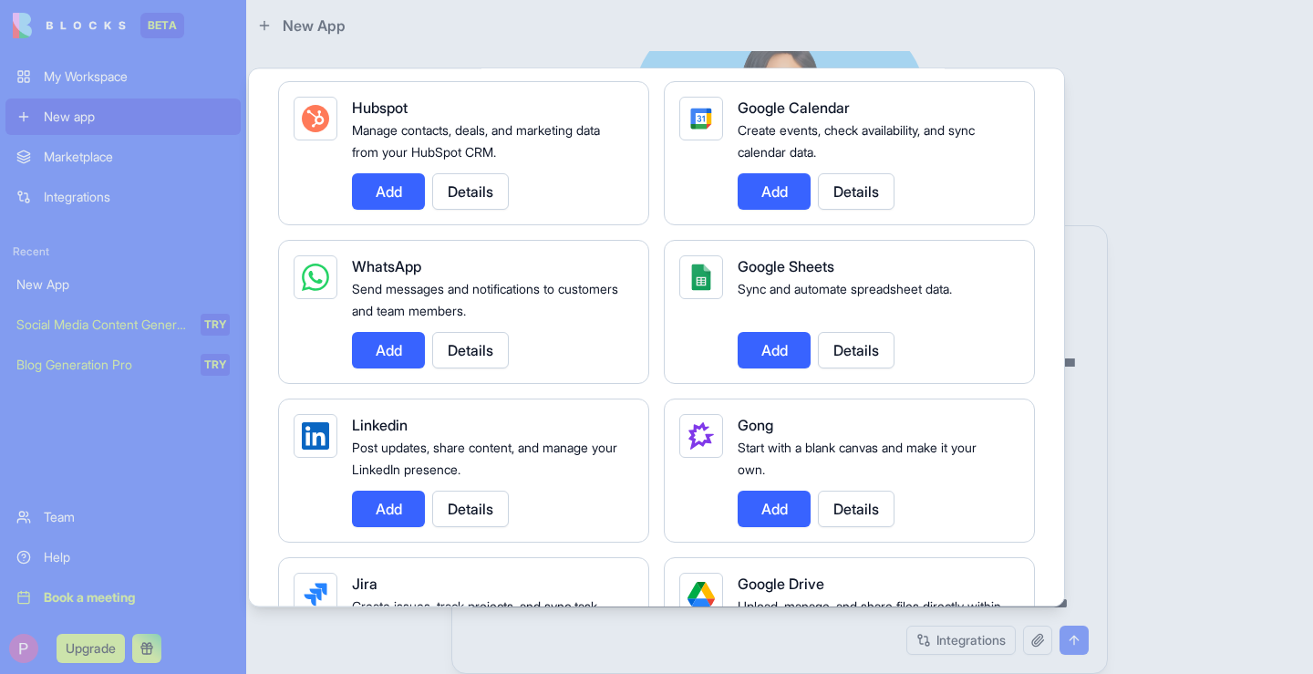
click at [766, 352] on button "Add" at bounding box center [774, 350] width 73 height 36
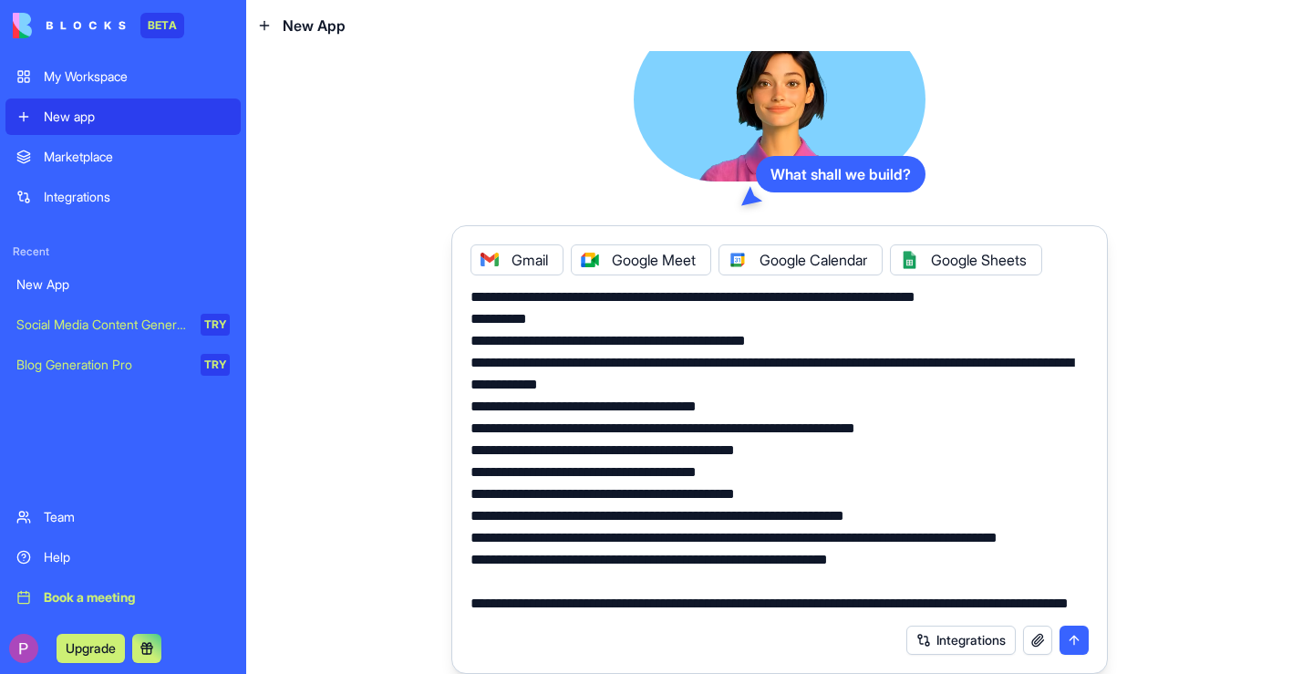
click at [981, 643] on button "Integrations" at bounding box center [961, 640] width 109 height 29
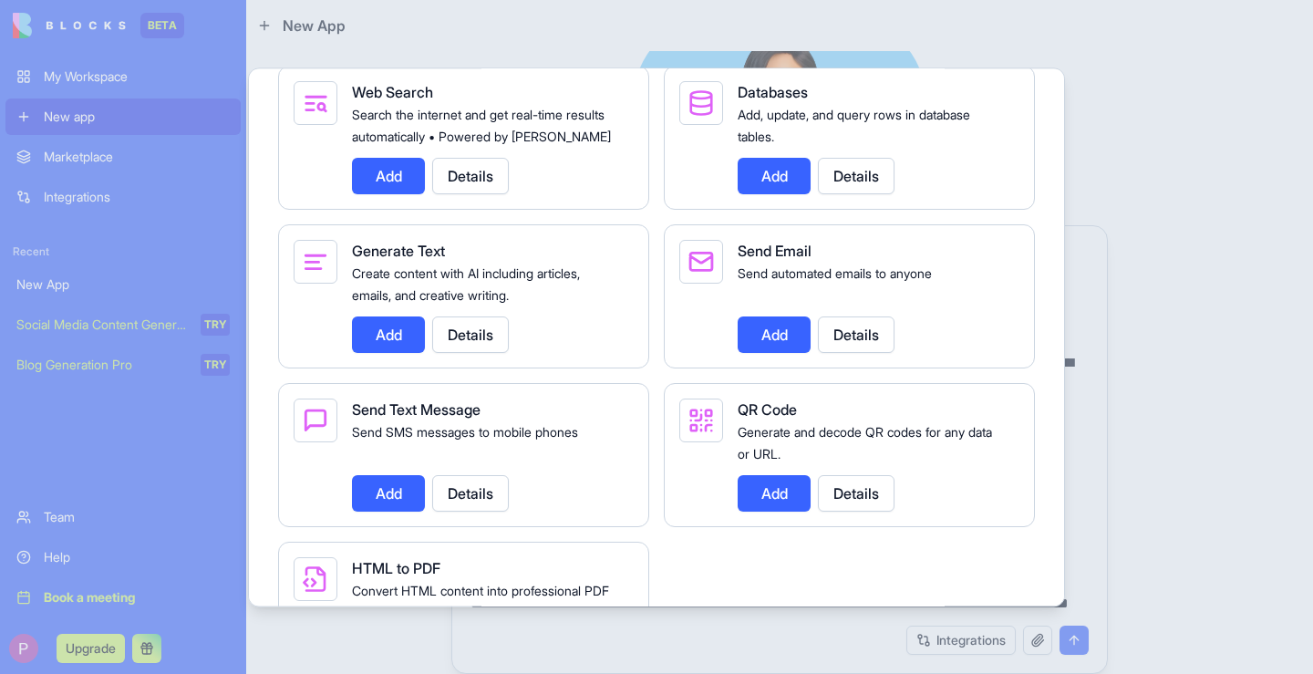
scroll to position [2513, 0]
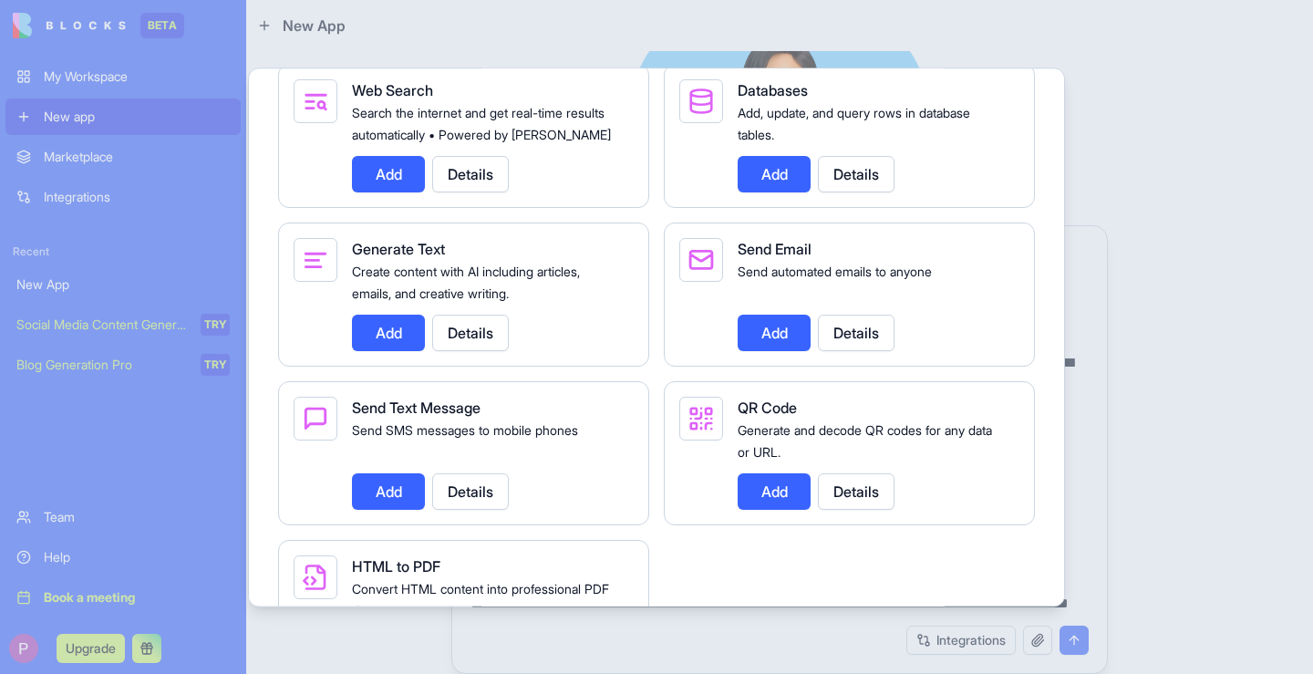
click at [787, 351] on button "Add" at bounding box center [774, 333] width 73 height 36
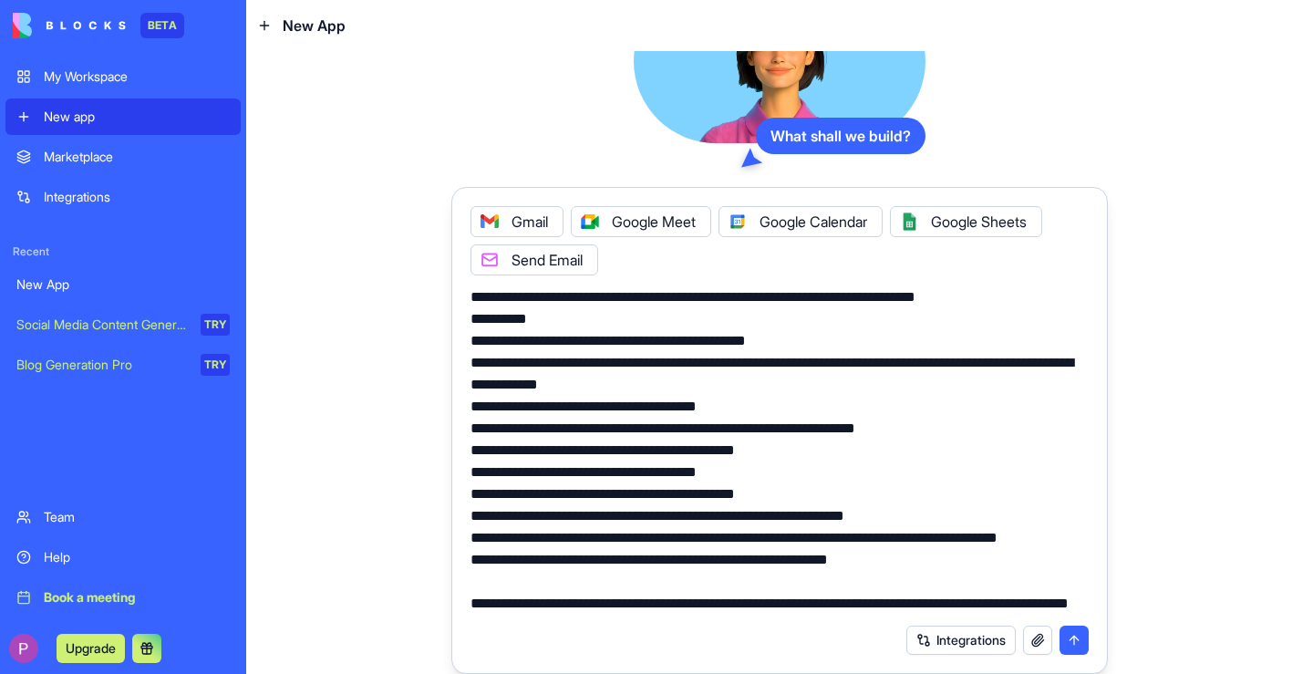
scroll to position [36, 0]
click at [1078, 639] on button "submit" at bounding box center [1074, 640] width 29 height 29
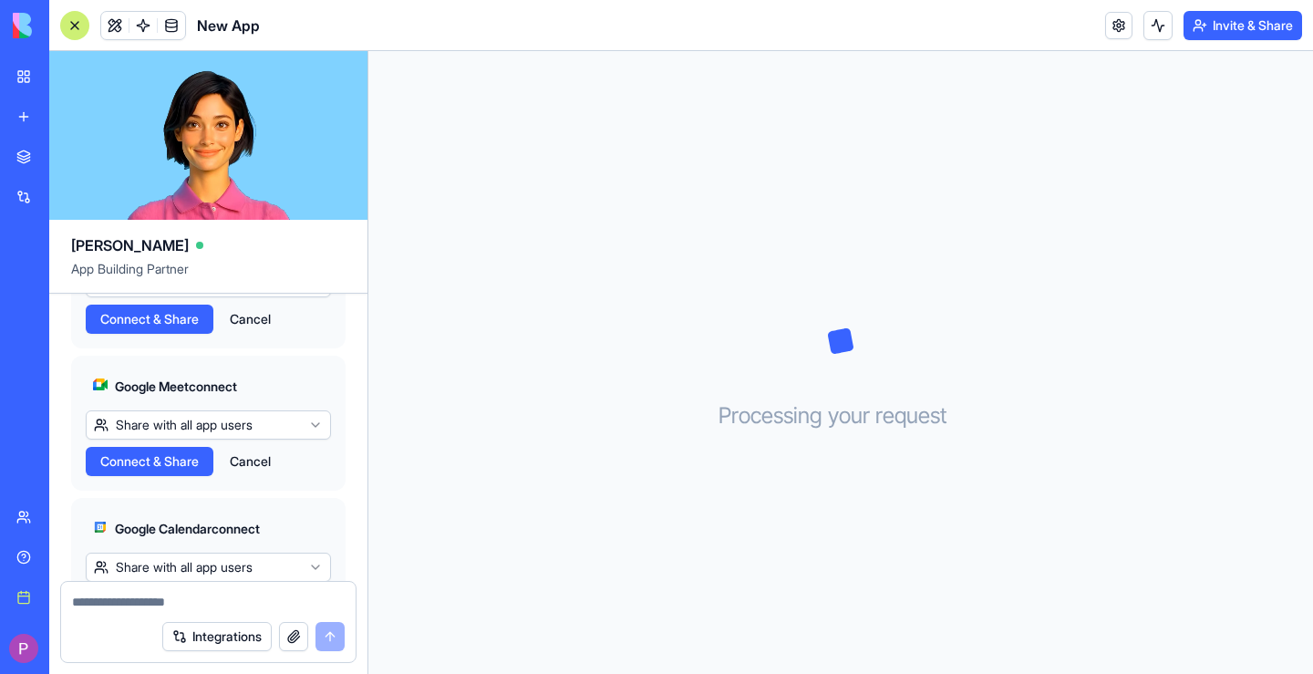
scroll to position [2900, 0]
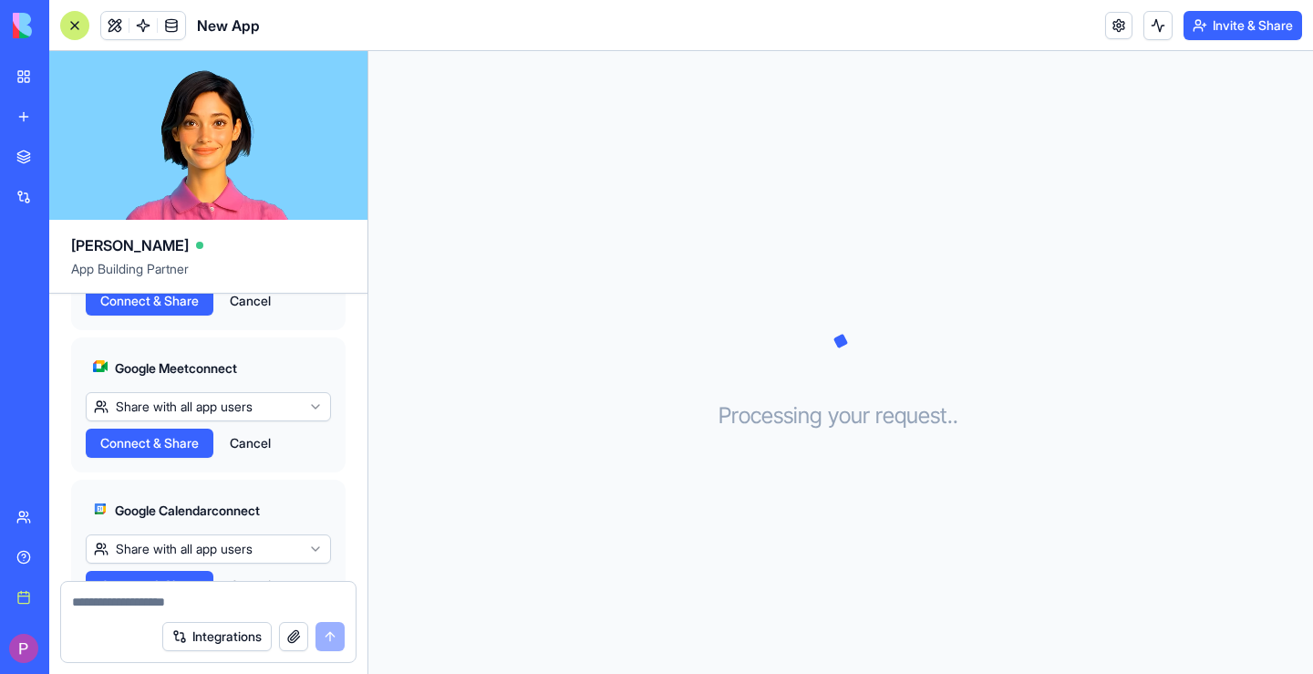
click at [164, 310] on span "Connect & Share" at bounding box center [149, 301] width 99 height 18
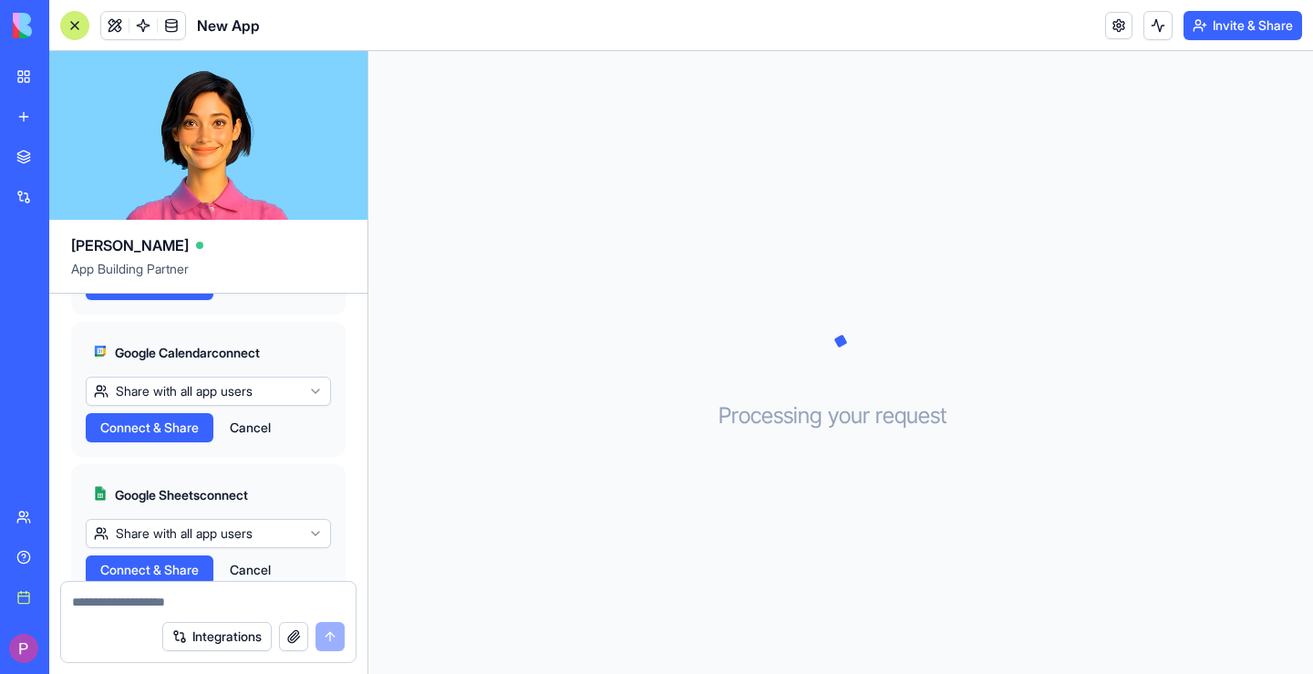
scroll to position [3049, 0]
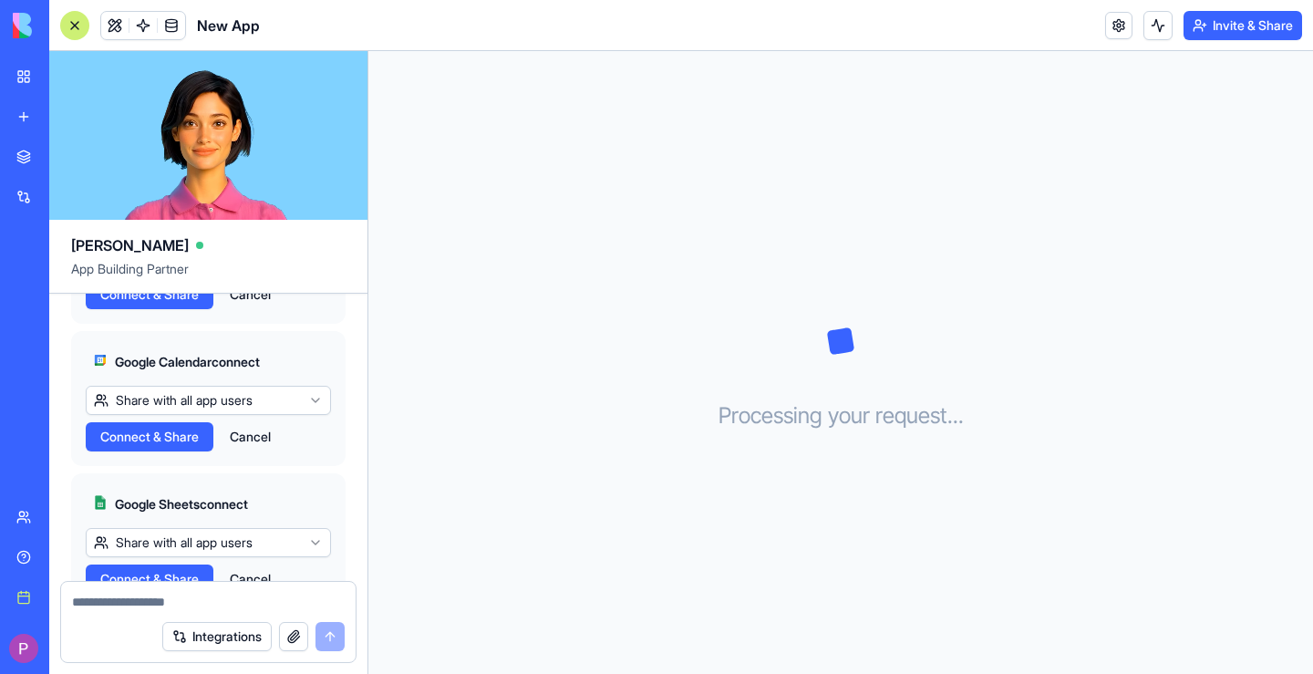
click at [170, 161] on span "Connect & Share" at bounding box center [149, 152] width 99 height 18
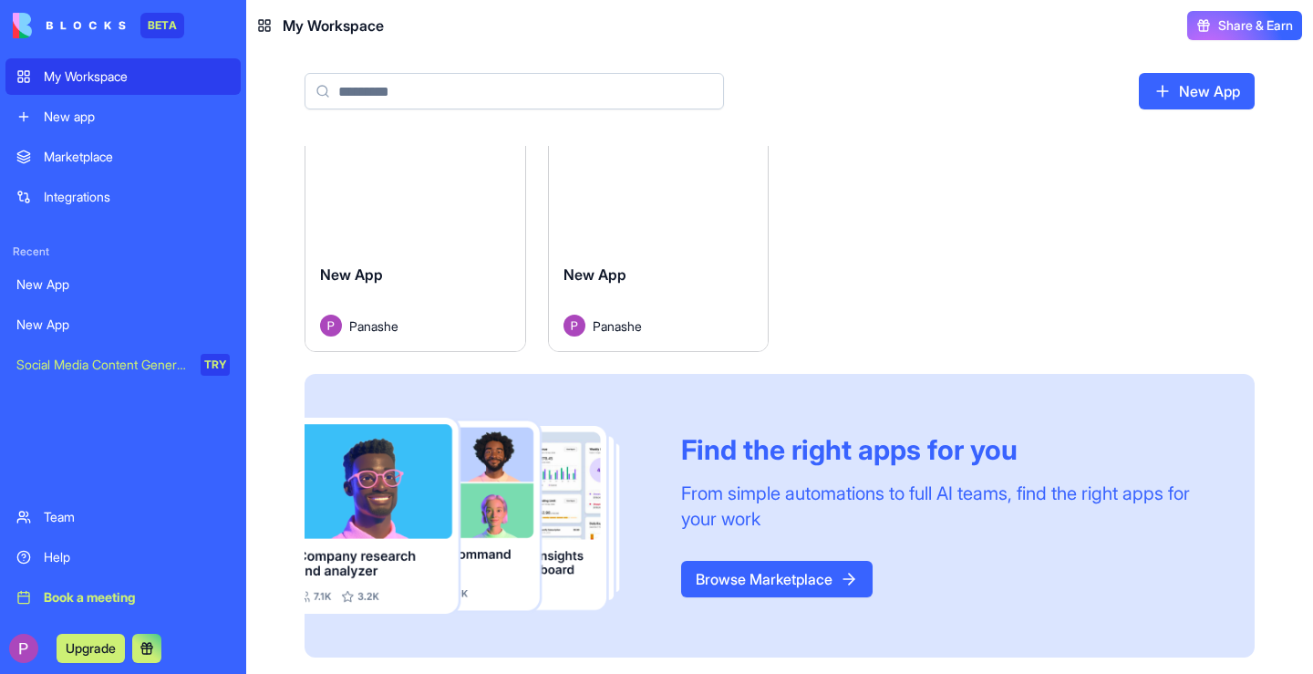
click at [95, 645] on button "Upgrade" at bounding box center [91, 648] width 68 height 29
